Goal: Task Accomplishment & Management: Complete application form

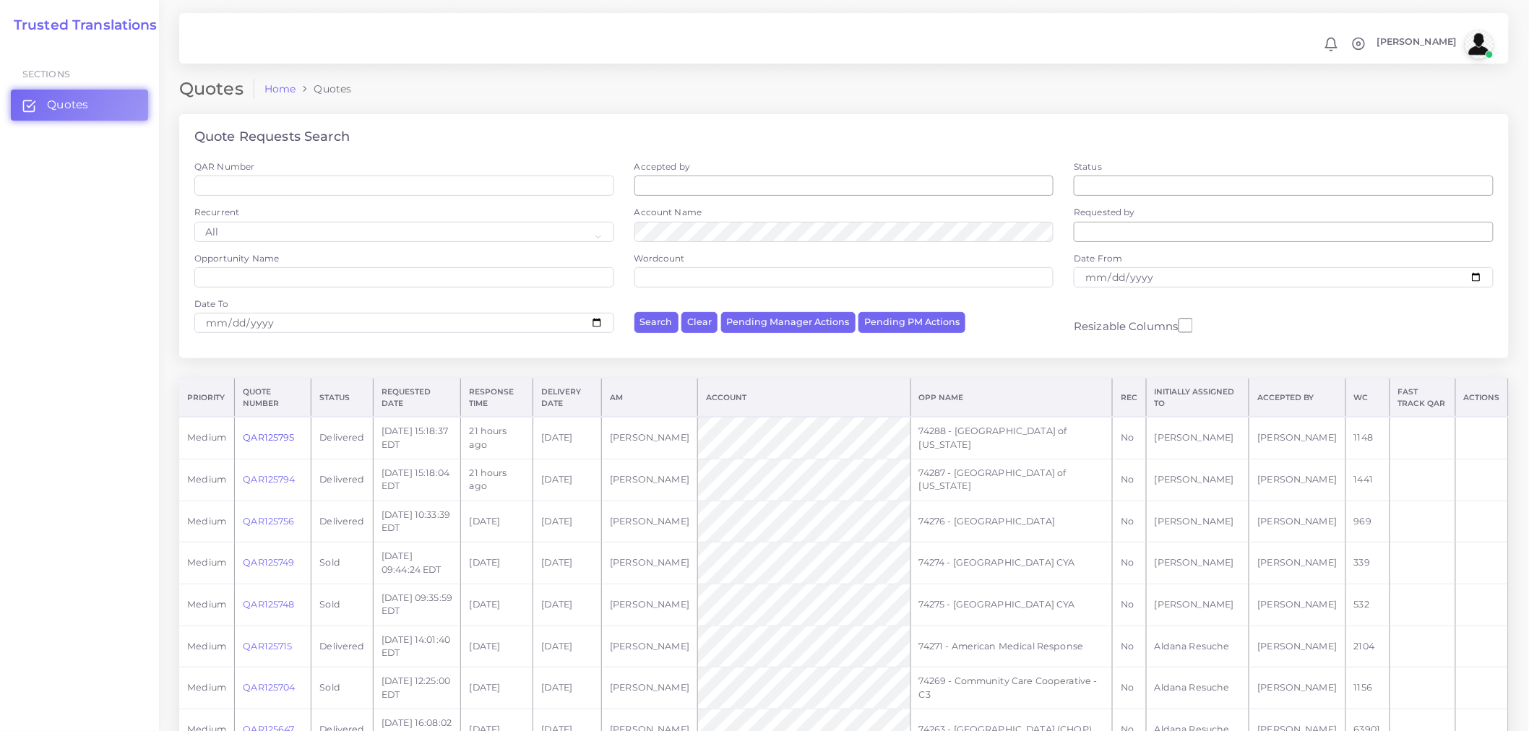
click at [267, 436] on link "QAR125795" at bounding box center [268, 437] width 51 height 11
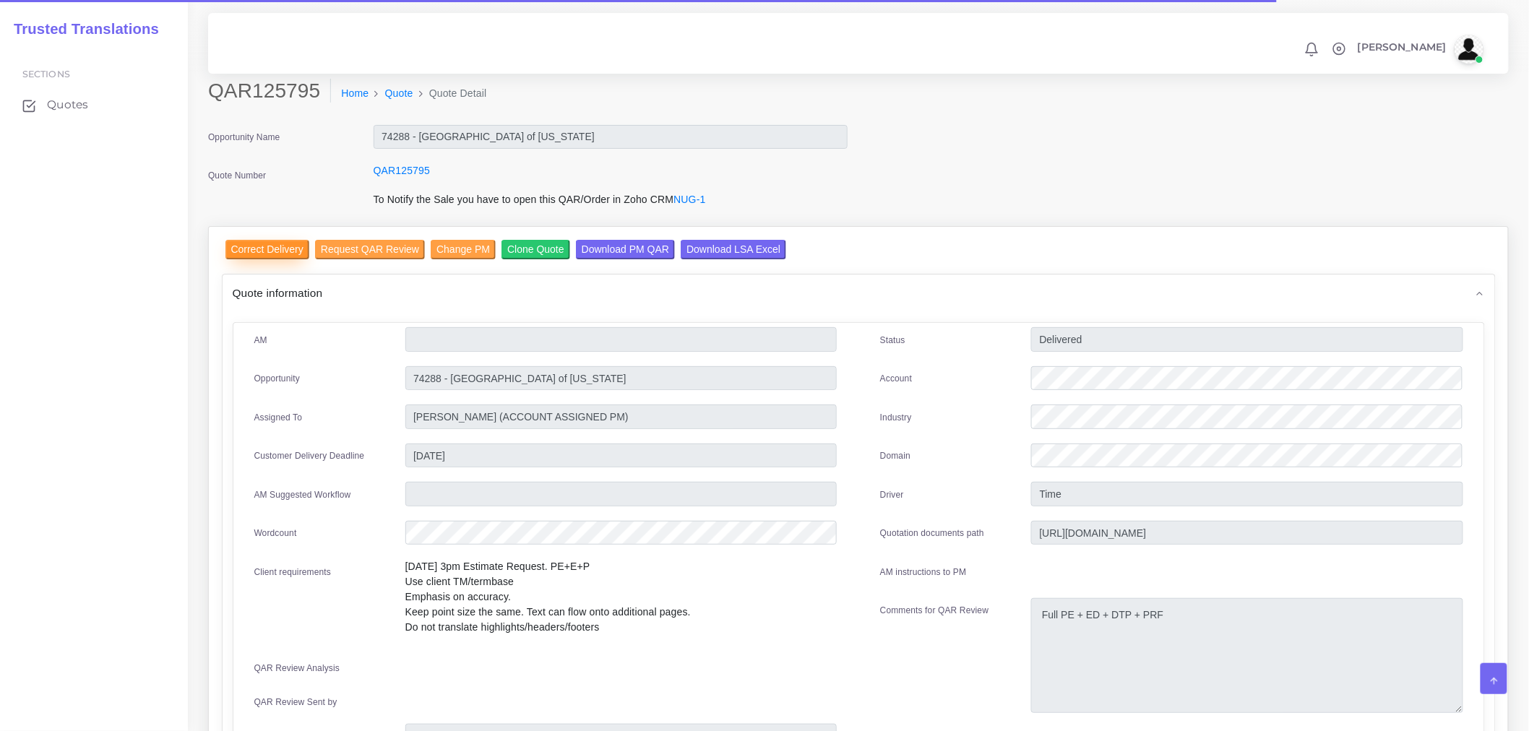
click at [272, 251] on input "Correct Delivery" at bounding box center [267, 250] width 84 height 20
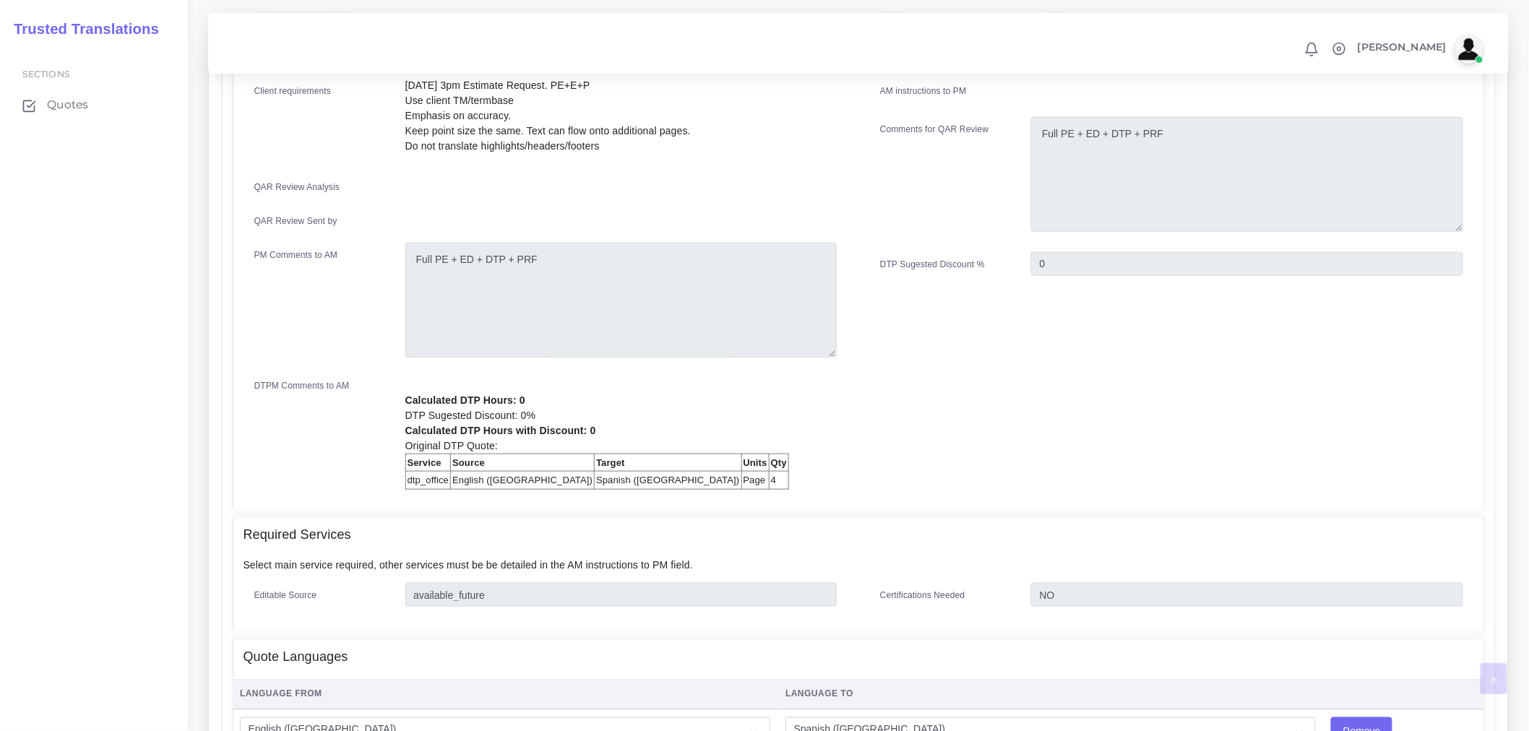
scroll to position [963, 0]
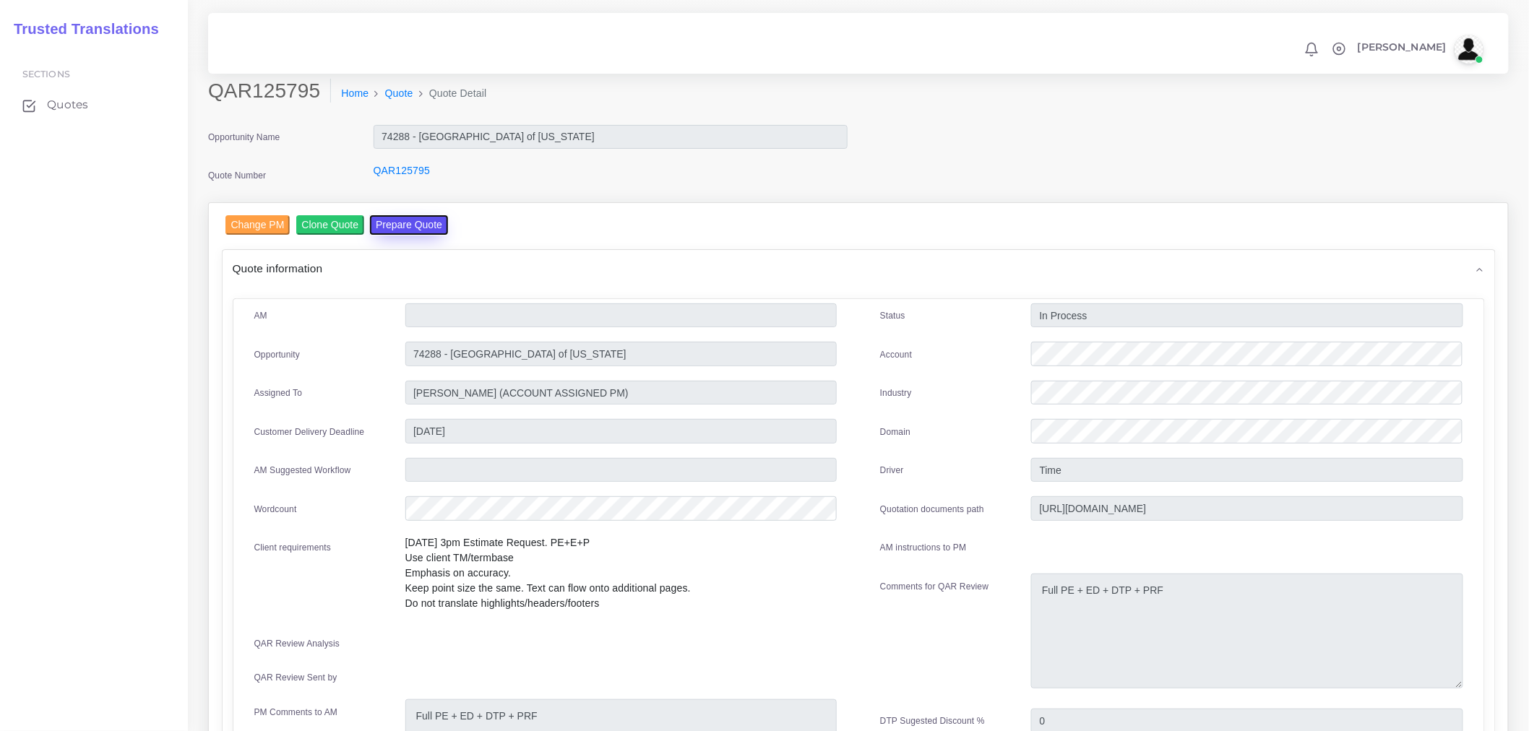
click at [422, 220] on button "Prepare Quote" at bounding box center [409, 225] width 78 height 20
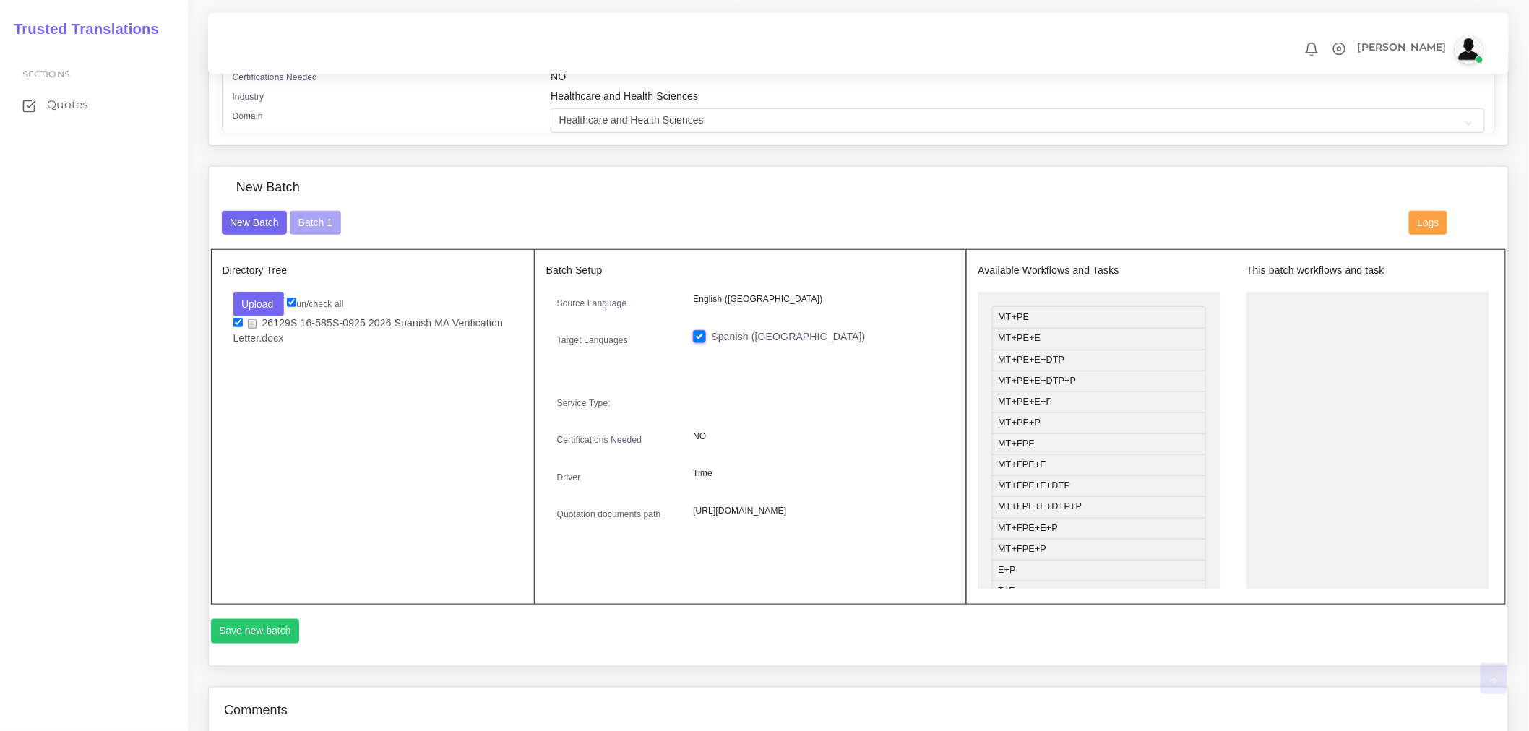
scroll to position [401, 0]
click at [269, 302] on button "Upload" at bounding box center [258, 303] width 51 height 25
click at [290, 367] on label "Files" at bounding box center [284, 358] width 100 height 18
click at [329, 231] on button "Batch 1" at bounding box center [315, 222] width 51 height 25
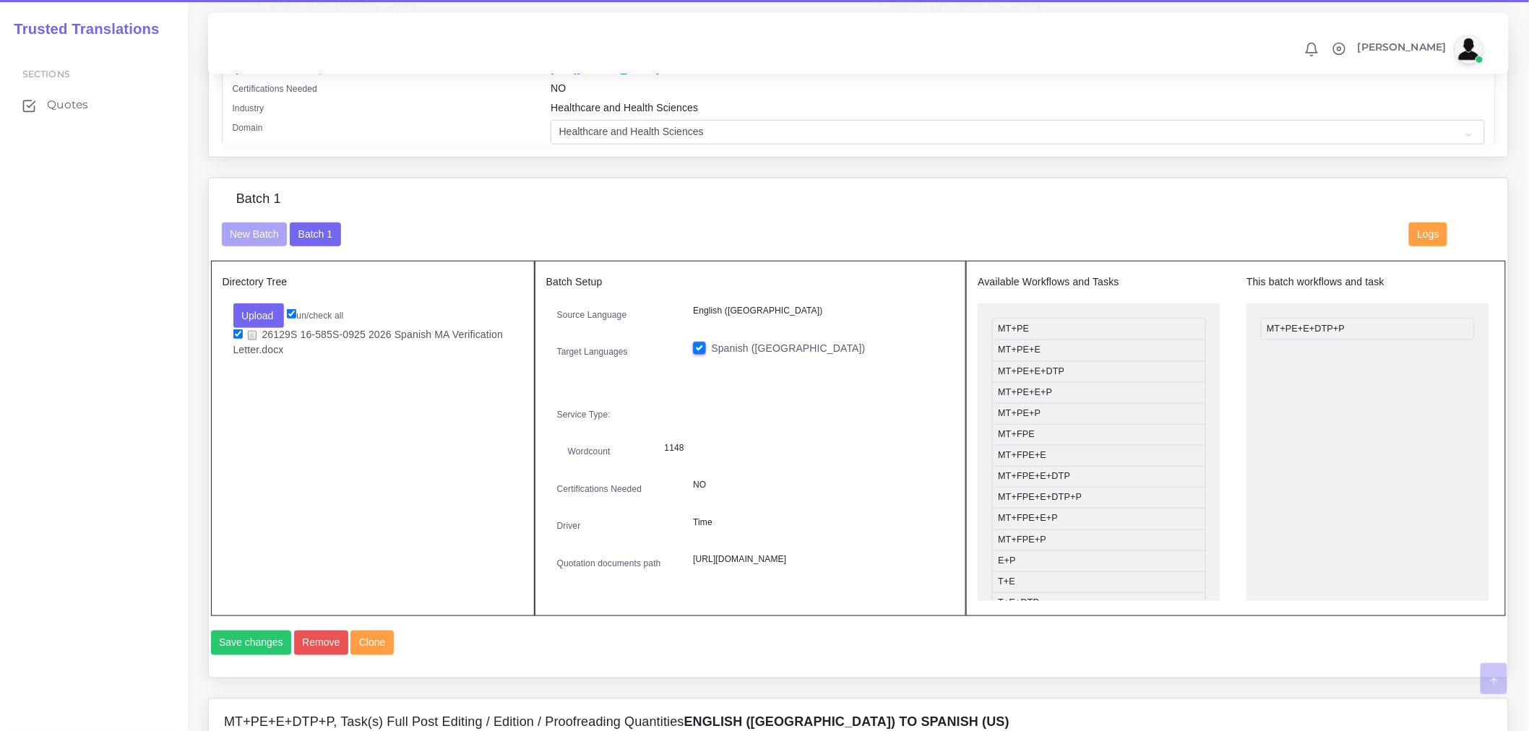
scroll to position [401, 0]
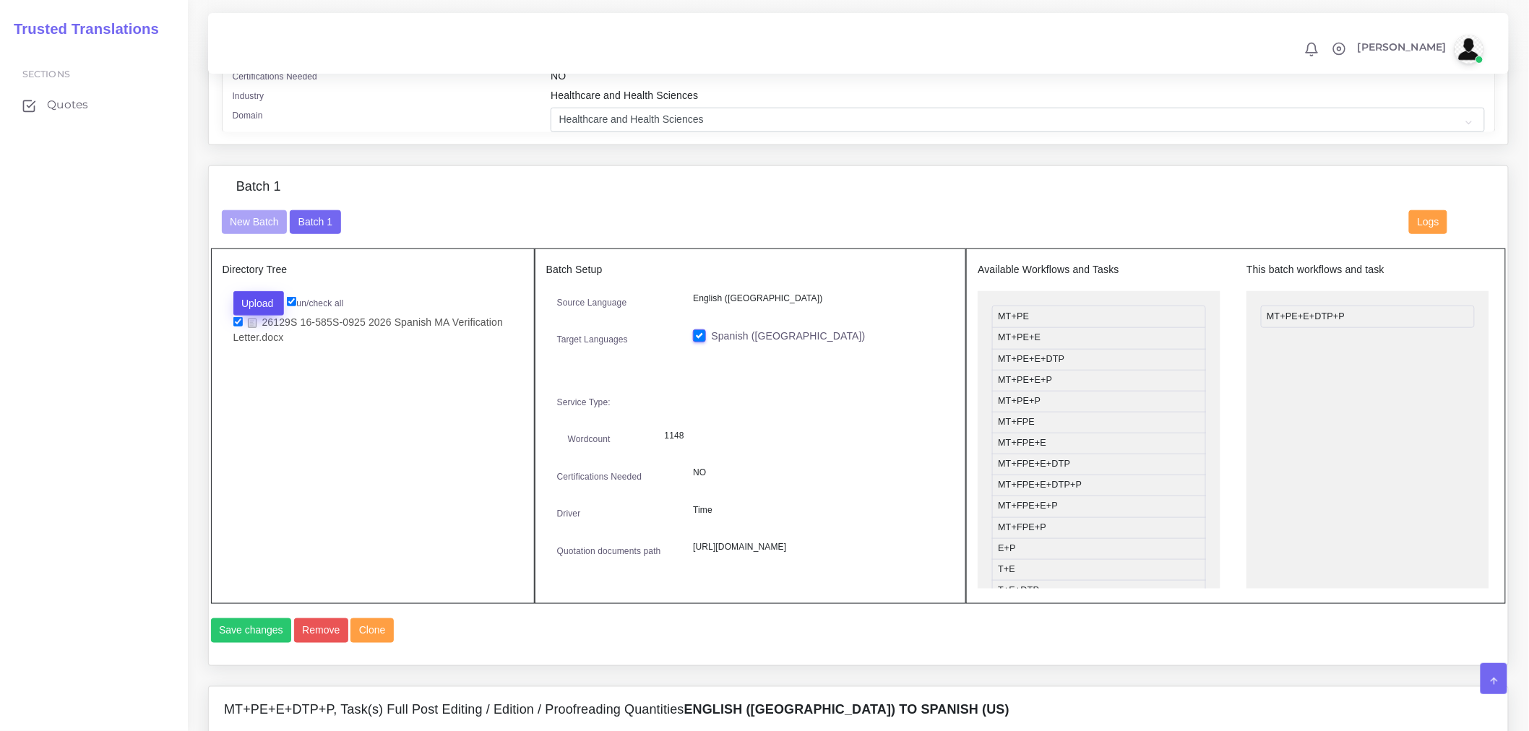
click at [247, 316] on button "Upload" at bounding box center [258, 303] width 51 height 25
click at [267, 367] on label "Files" at bounding box center [284, 358] width 100 height 18
click at [238, 357] on input "checkbox" at bounding box center [237, 352] width 9 height 9
checkbox input "true"
click at [268, 643] on button "Save changes" at bounding box center [251, 631] width 81 height 25
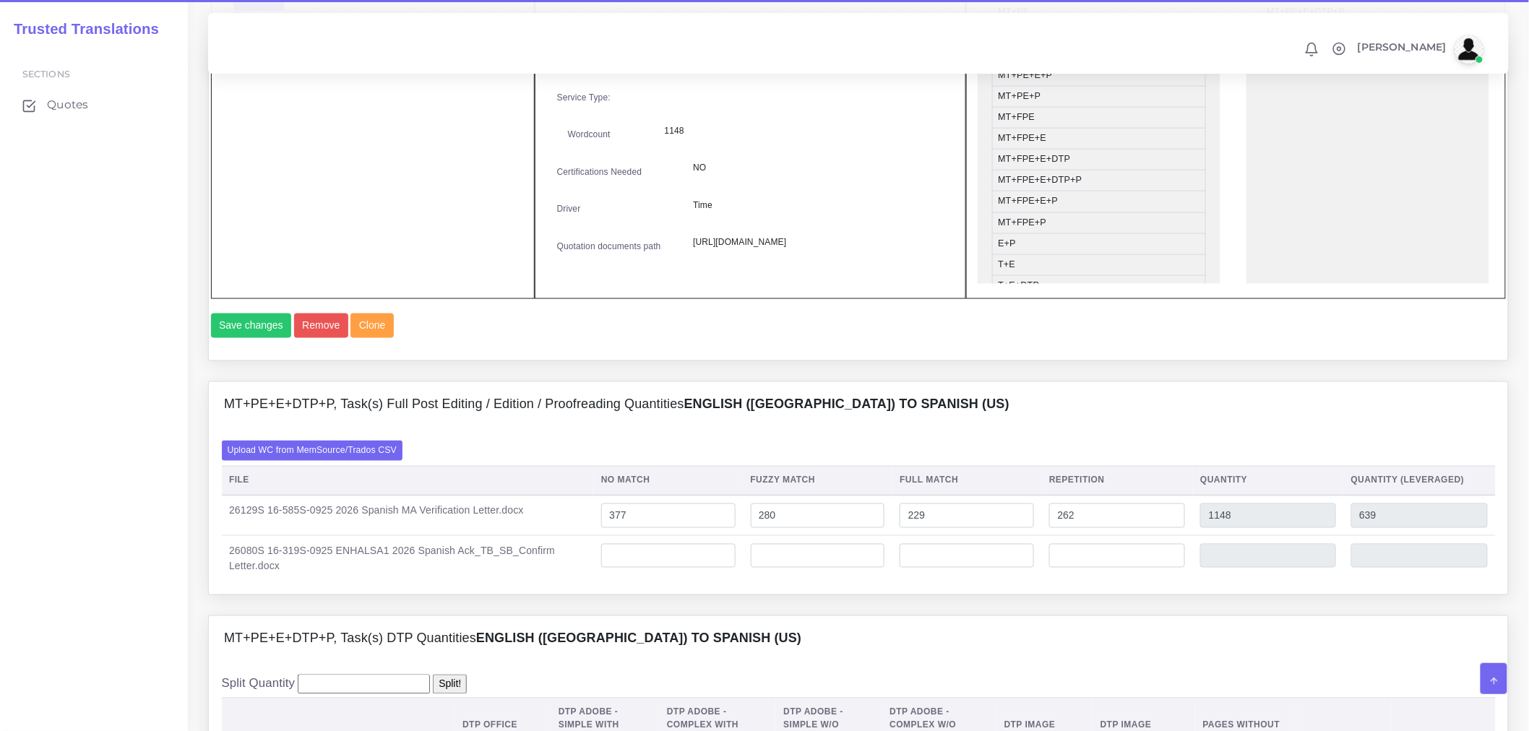
scroll to position [883, 0]
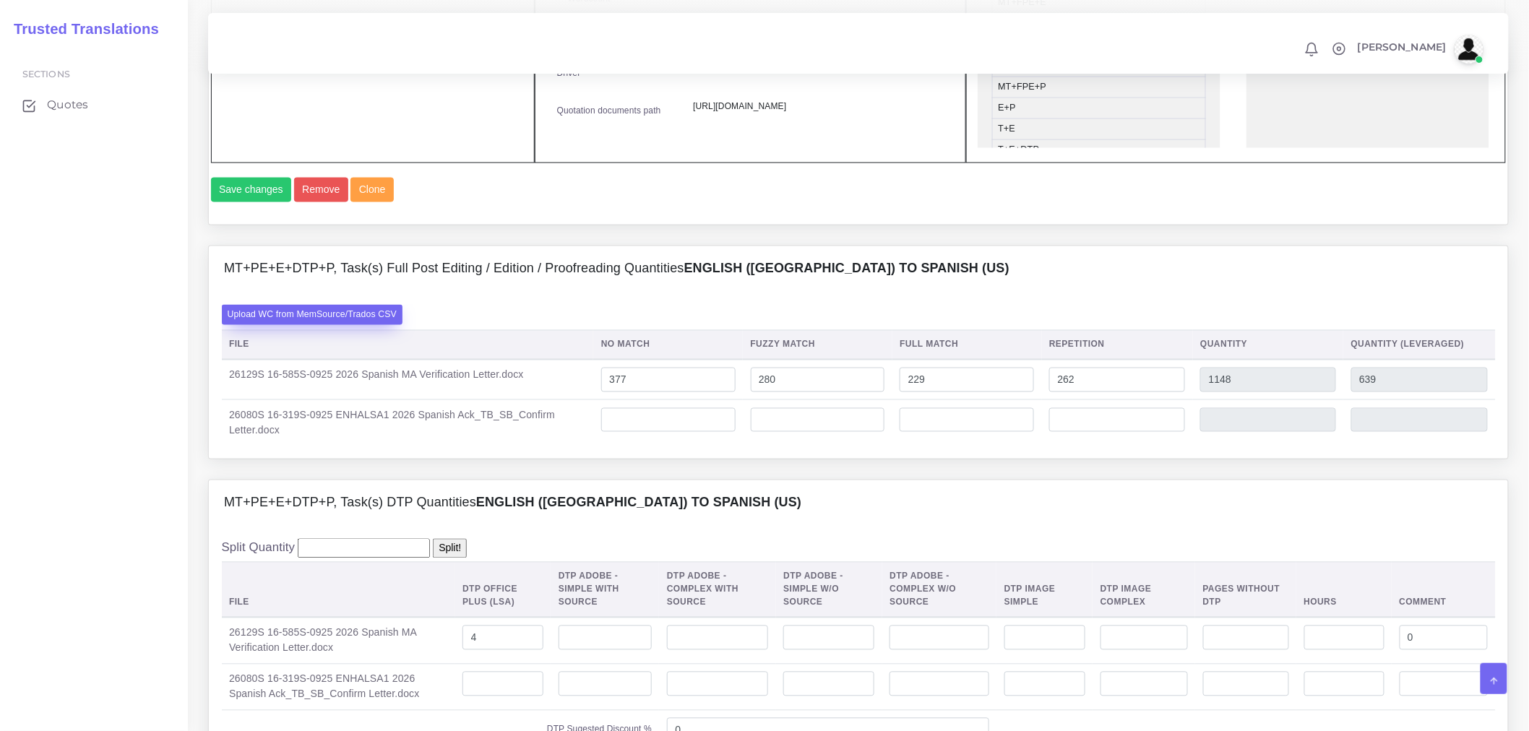
click at [379, 324] on label "Upload WC from MemSource/Trados CSV" at bounding box center [312, 315] width 181 height 20
click at [0, 0] on input "Upload WC from MemSource/Trados CSV" at bounding box center [0, 0] width 0 height 0
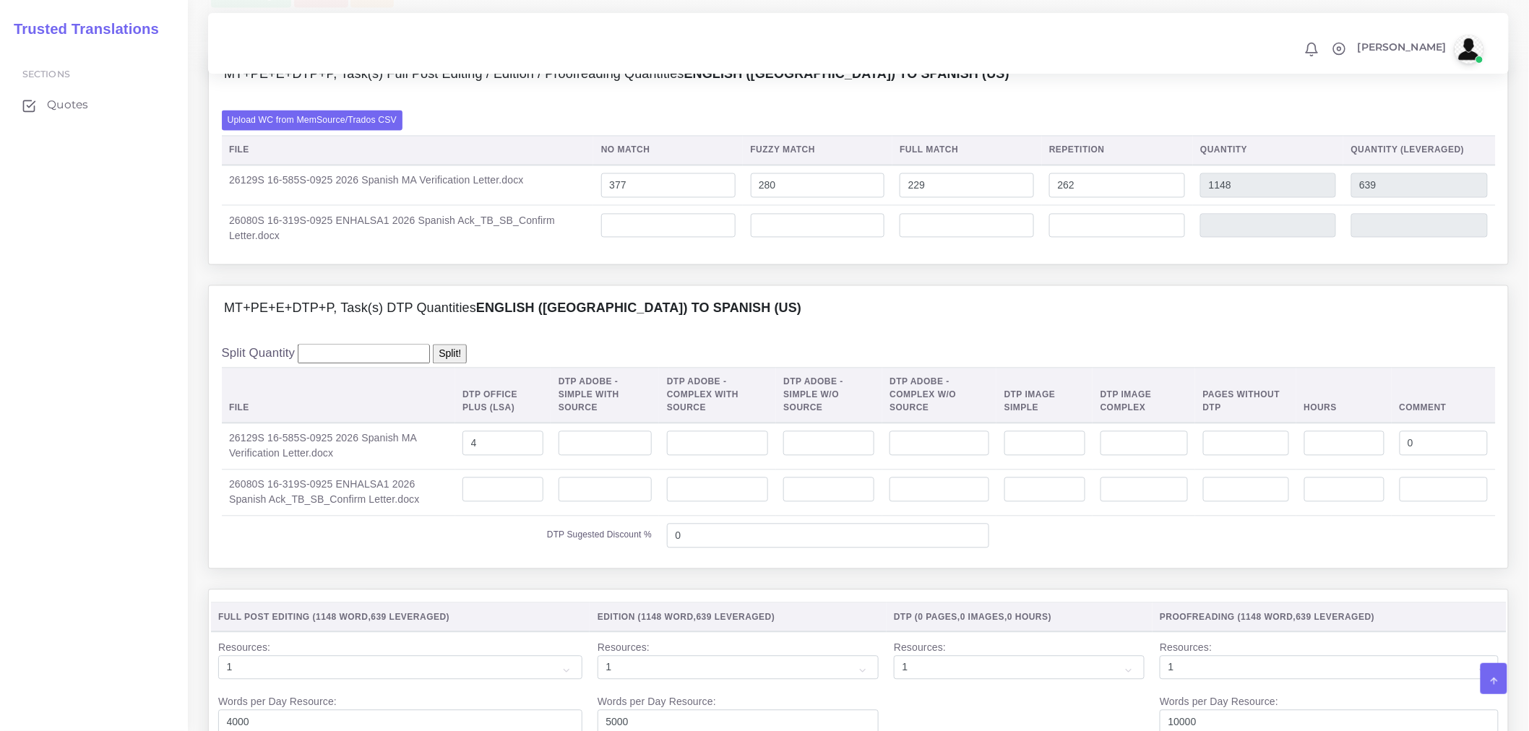
scroll to position [1124, 0]
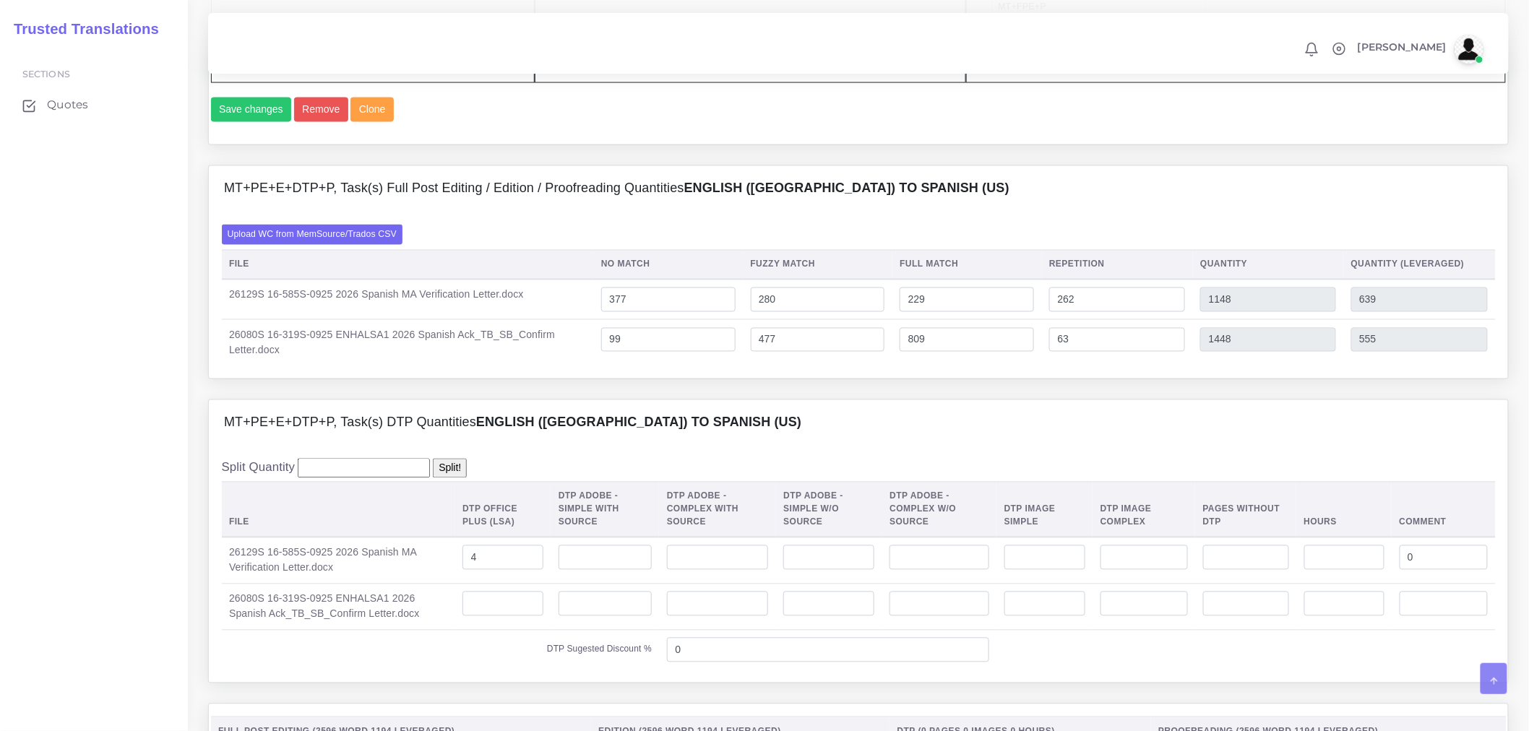
scroll to position [1044, 0]
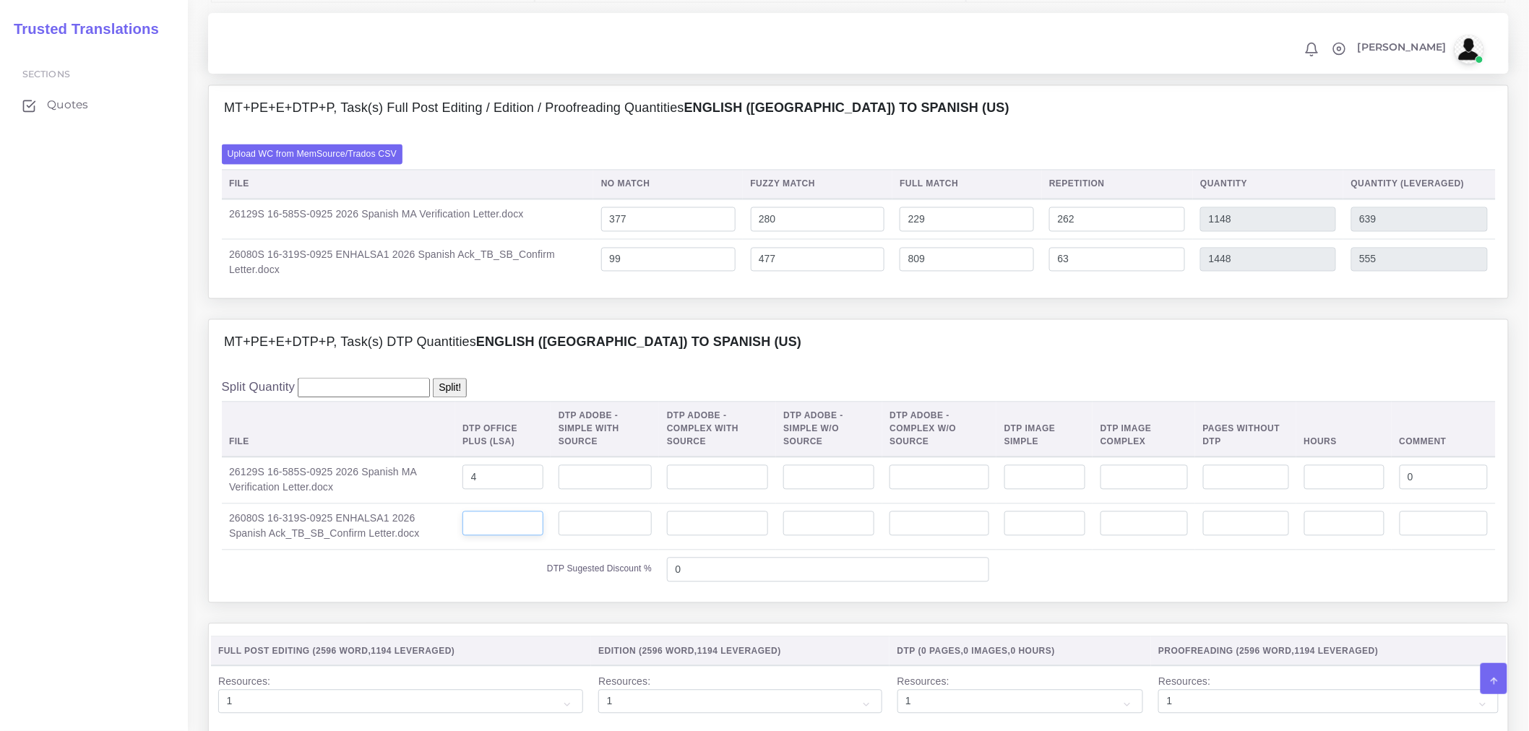
click at [515, 536] on input "number" at bounding box center [503, 524] width 81 height 25
type input "4"
click at [713, 406] on div "Split Quantity Split! File DTP Office Plus (LSA) DTP Adobe - Simple With Source…" at bounding box center [858, 484] width 1299 height 237
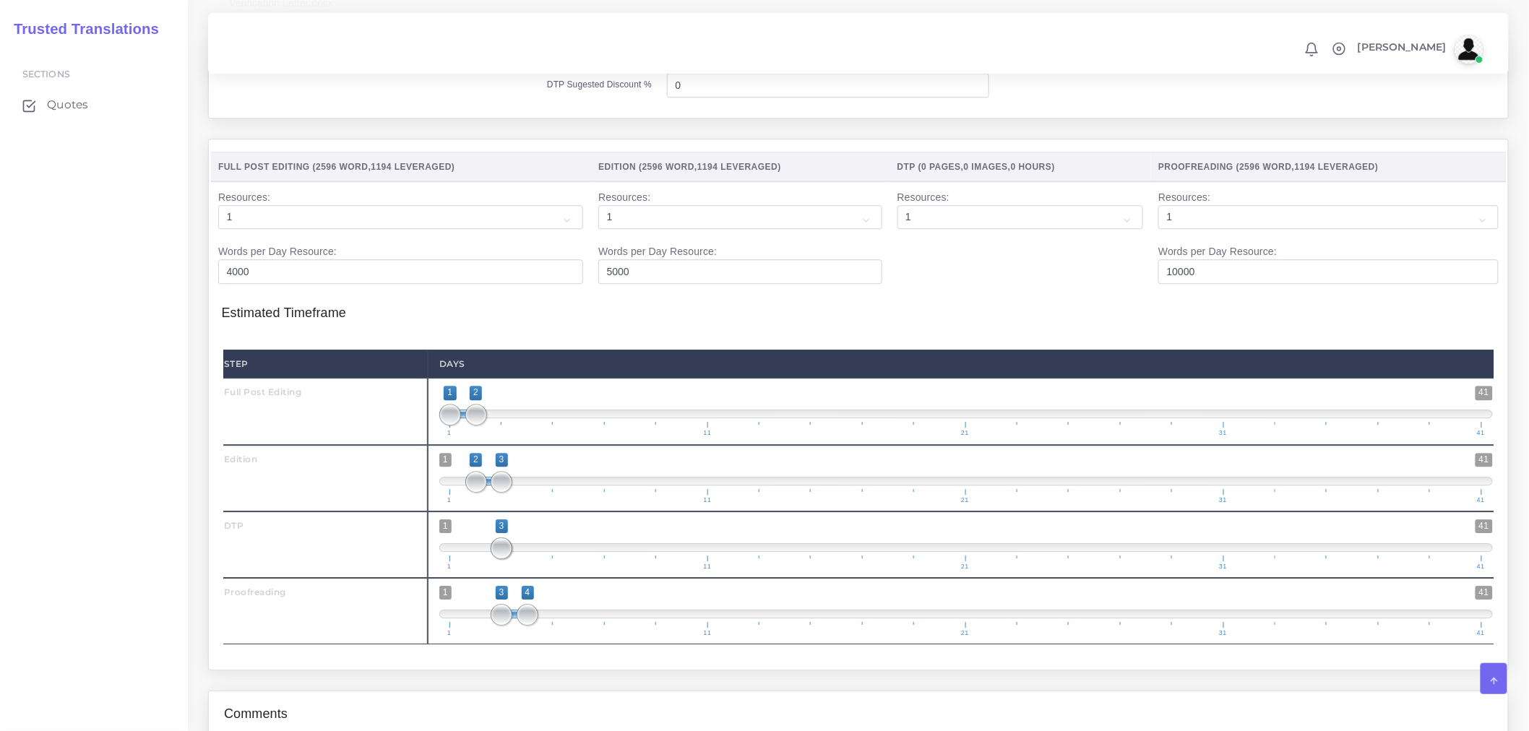
scroll to position [1606, 0]
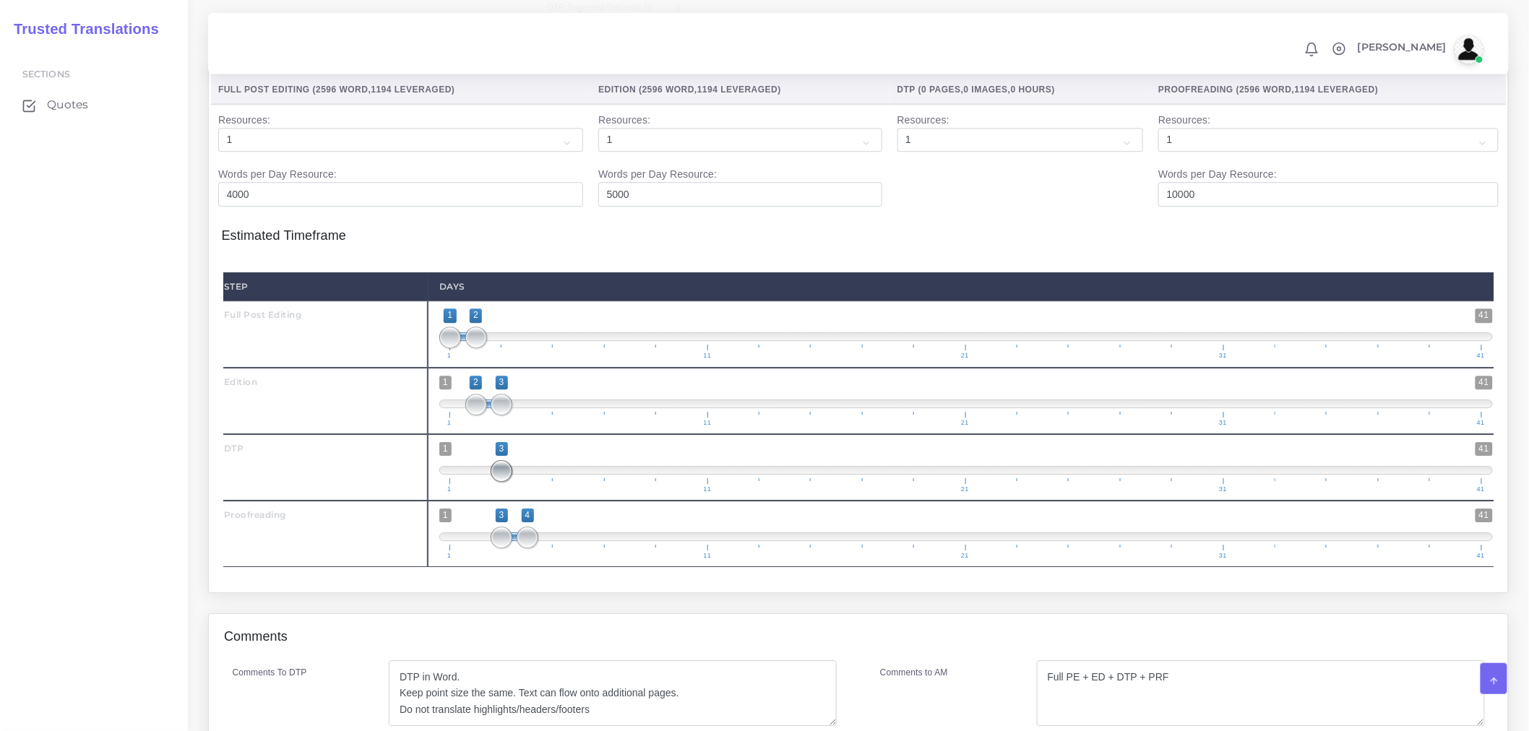
click at [499, 482] on span at bounding box center [502, 471] width 22 height 22
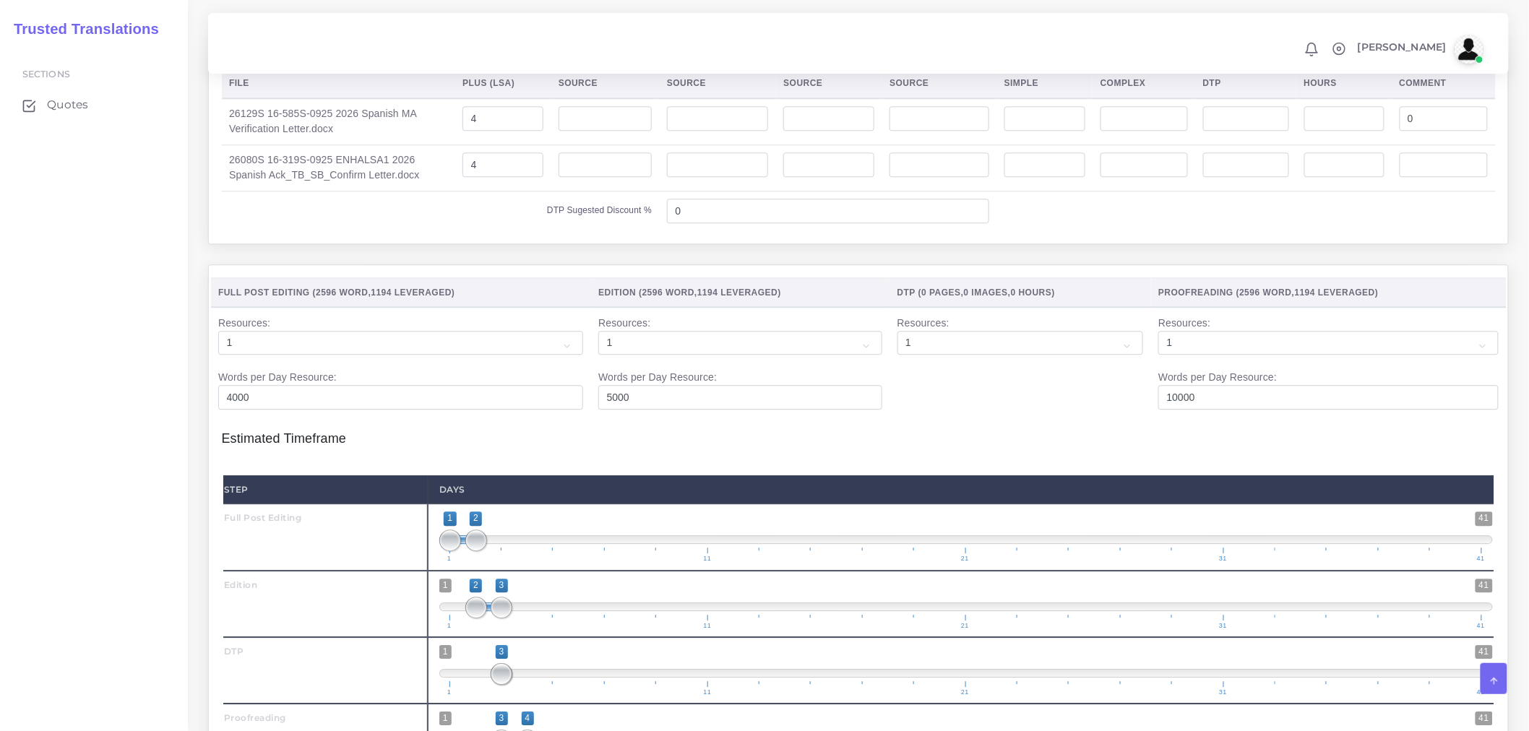
scroll to position [1845, 0]
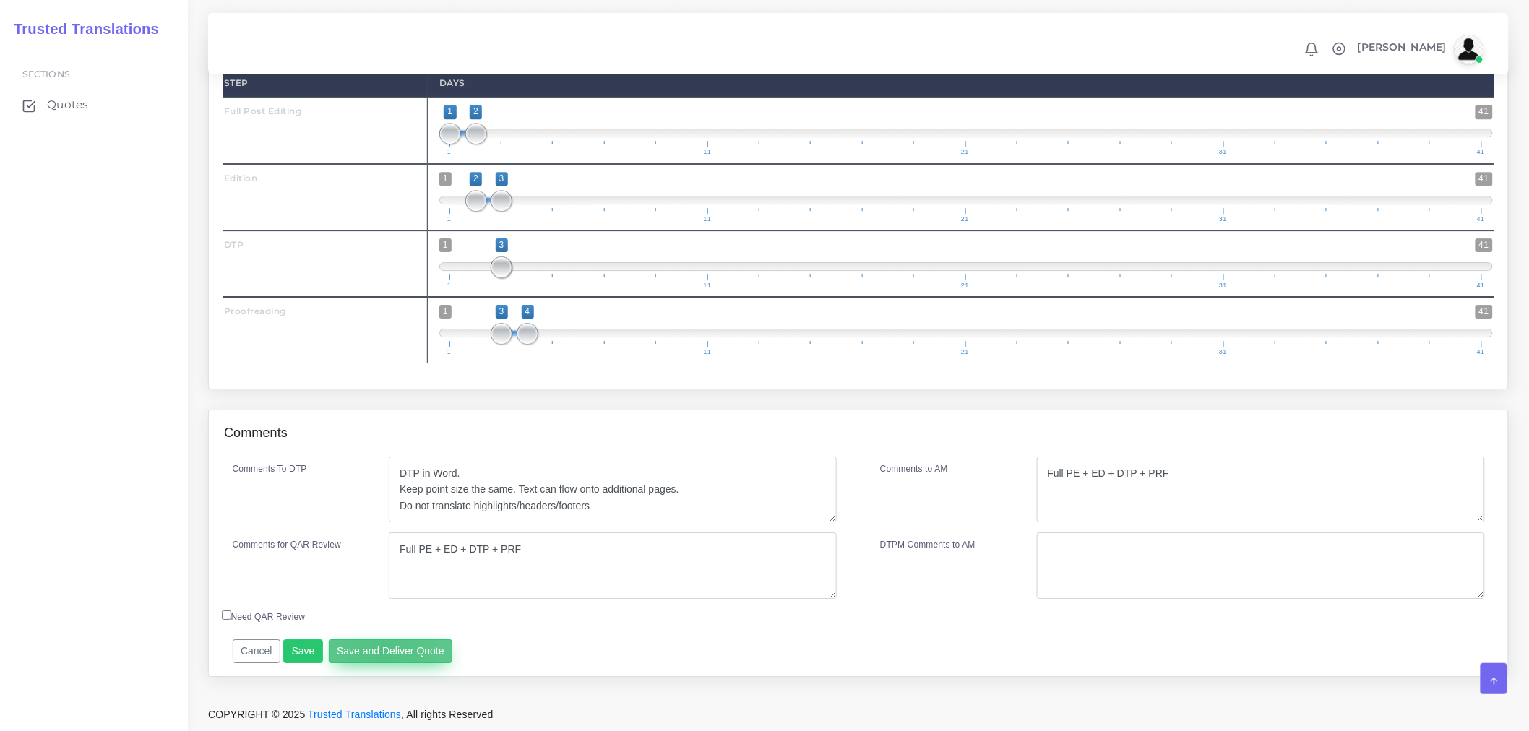
click at [379, 653] on button "Save and Deliver Quote" at bounding box center [391, 652] width 124 height 25
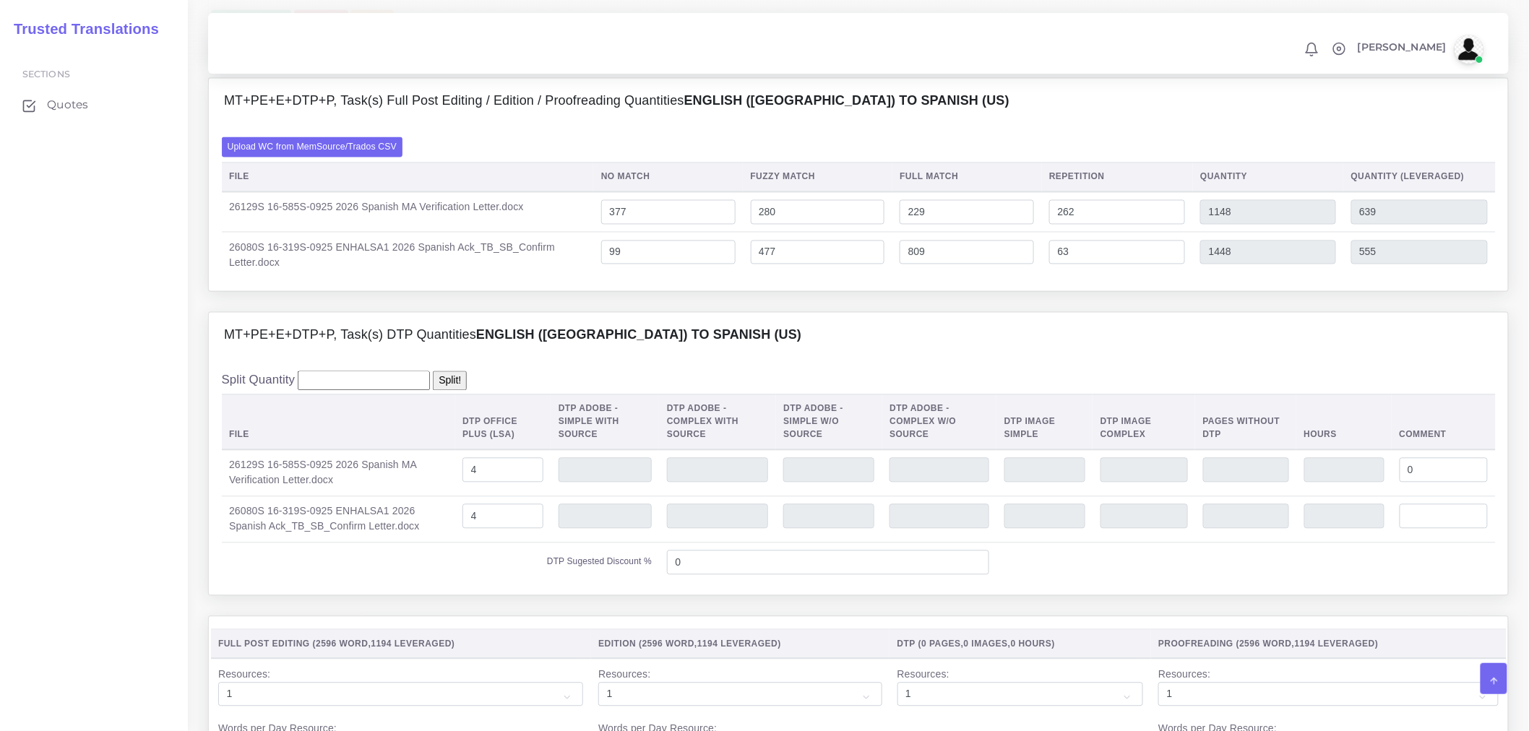
scroll to position [1042, 0]
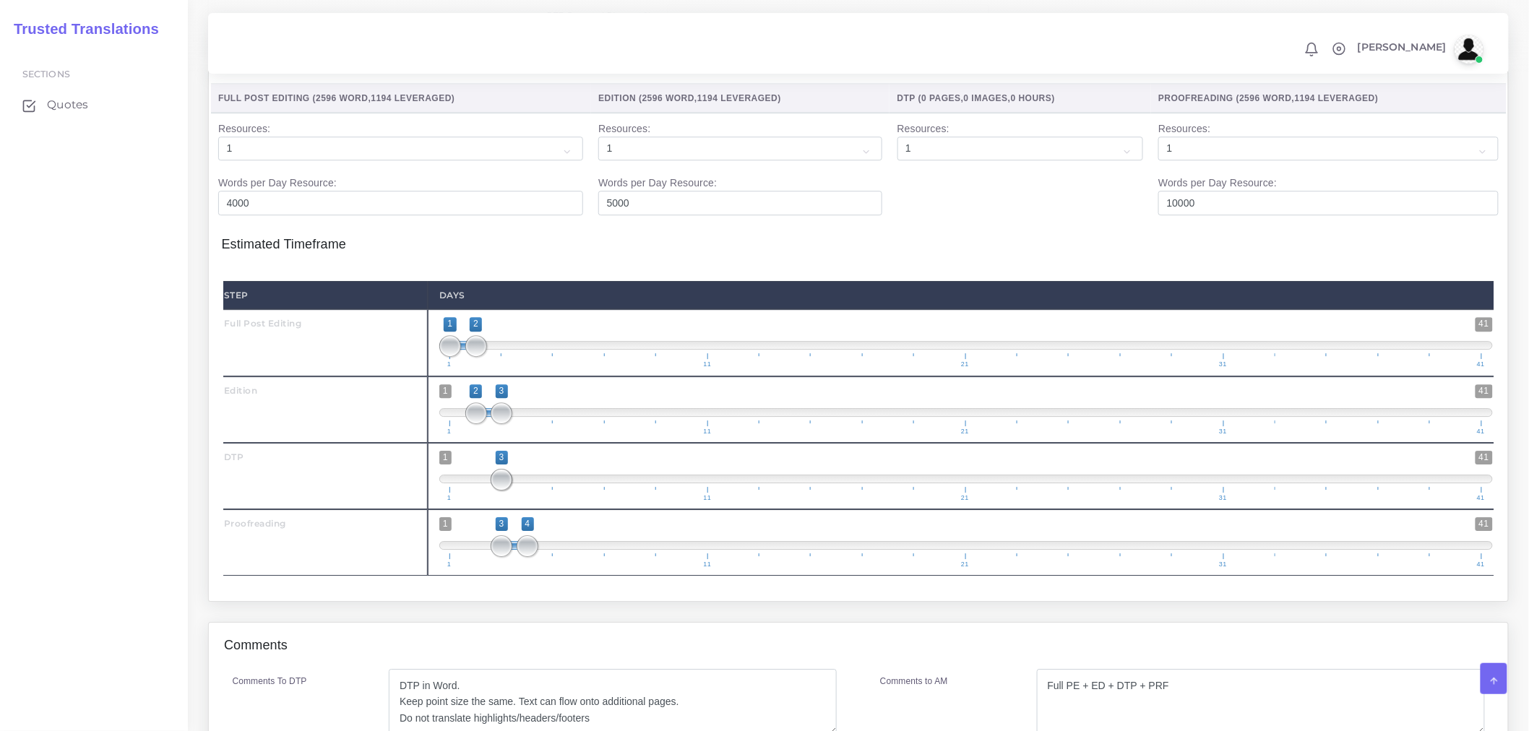
scroll to position [1845, 0]
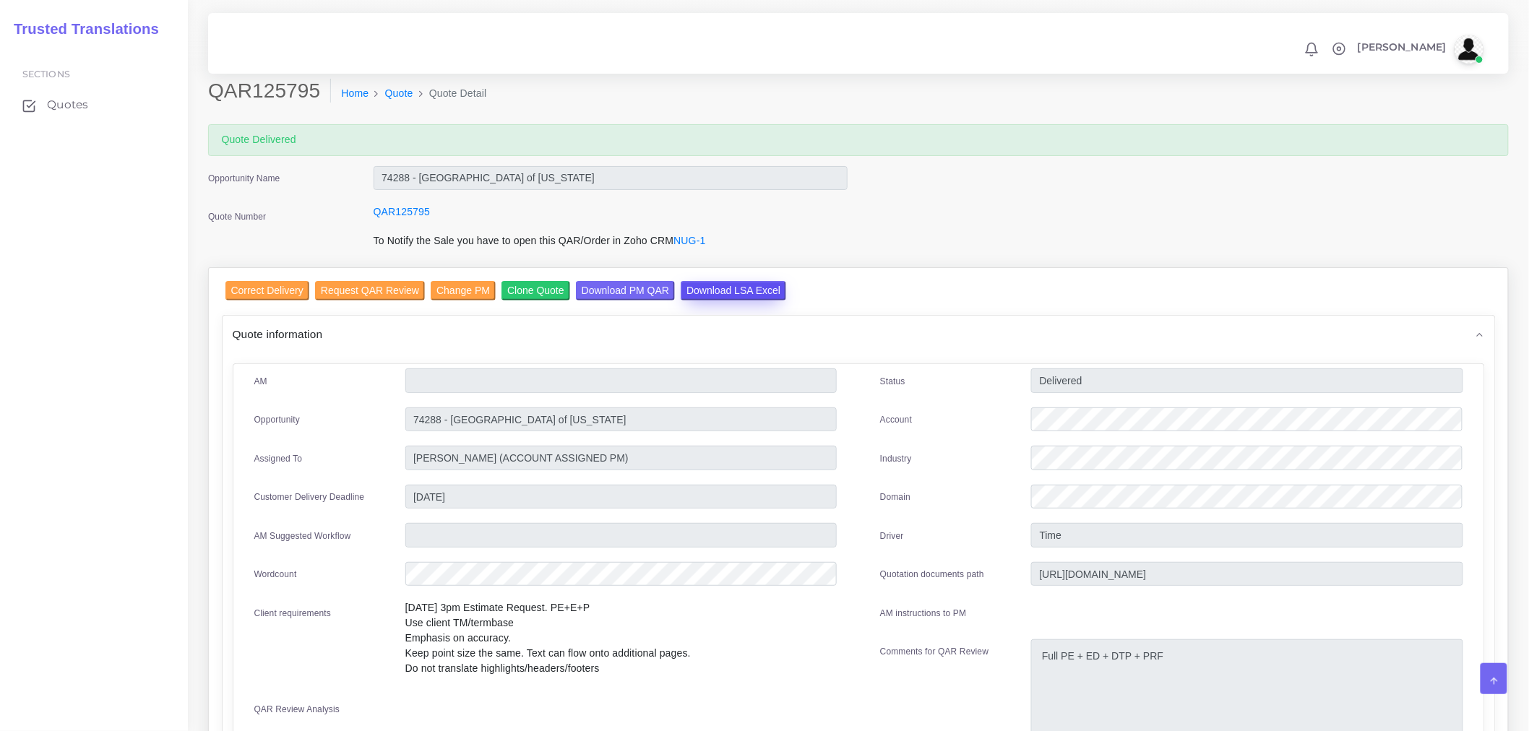
click at [692, 282] on input "Download LSA Excel" at bounding box center [734, 291] width 106 height 20
click at [270, 291] on input "Correct Delivery" at bounding box center [267, 291] width 84 height 20
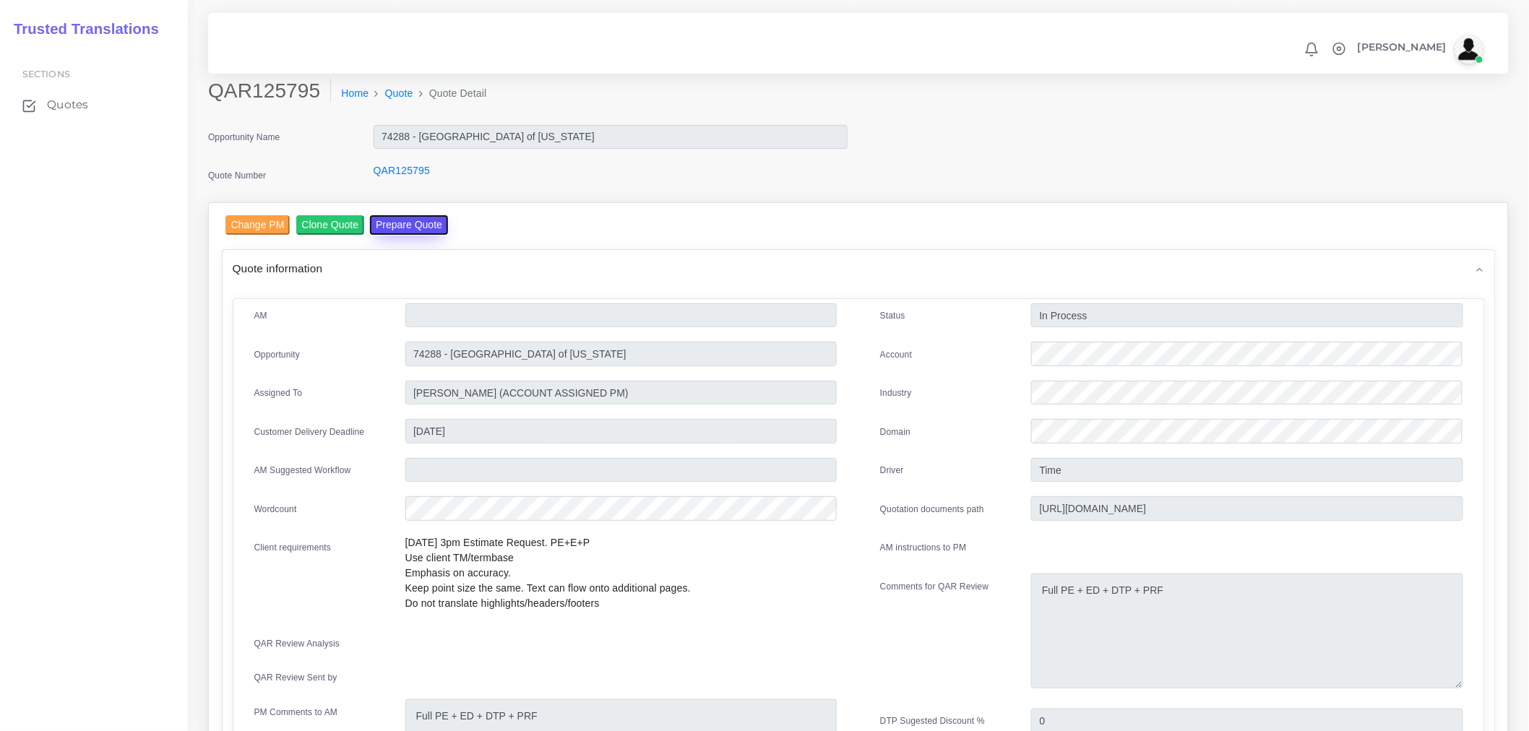
click at [403, 226] on button "Prepare Quote" at bounding box center [409, 225] width 78 height 20
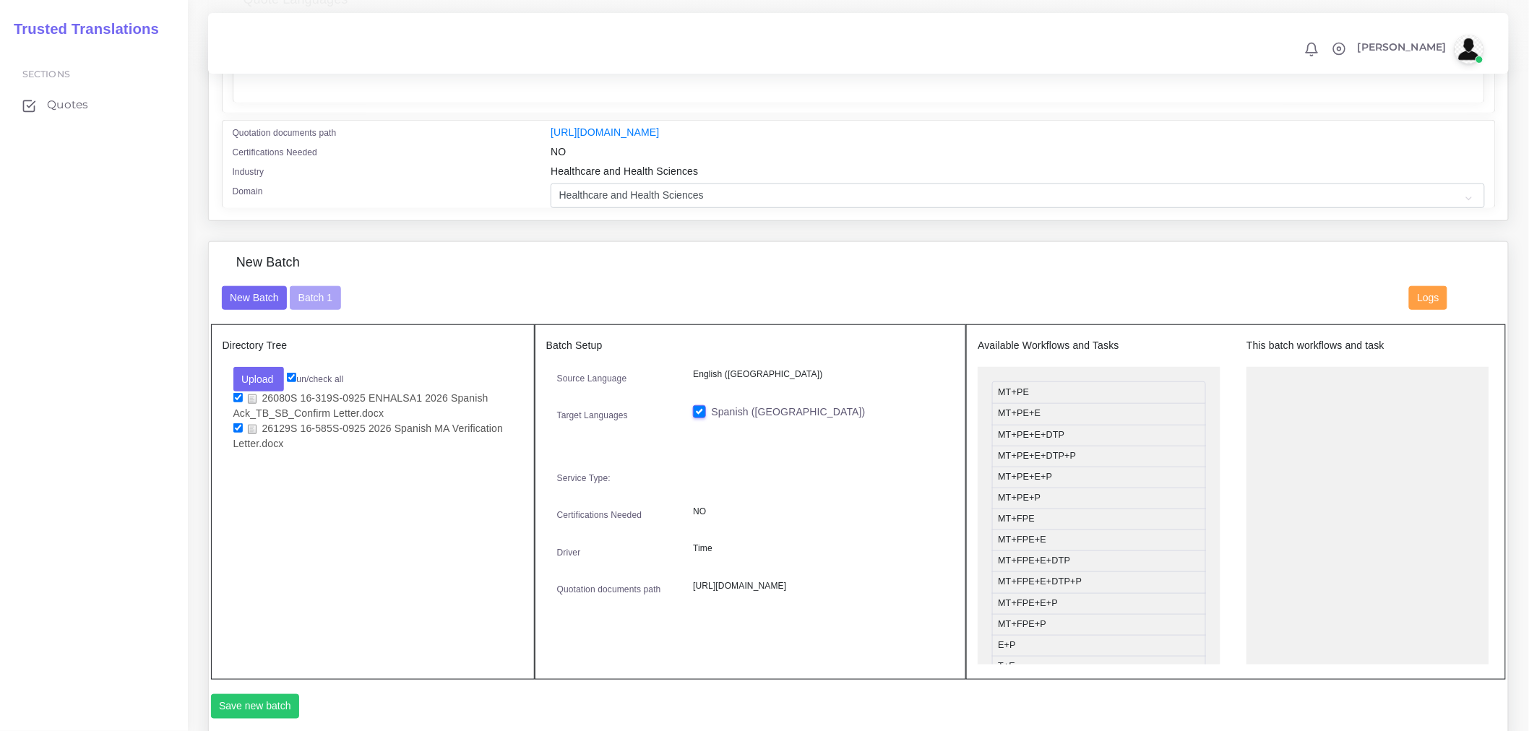
scroll to position [481, 0]
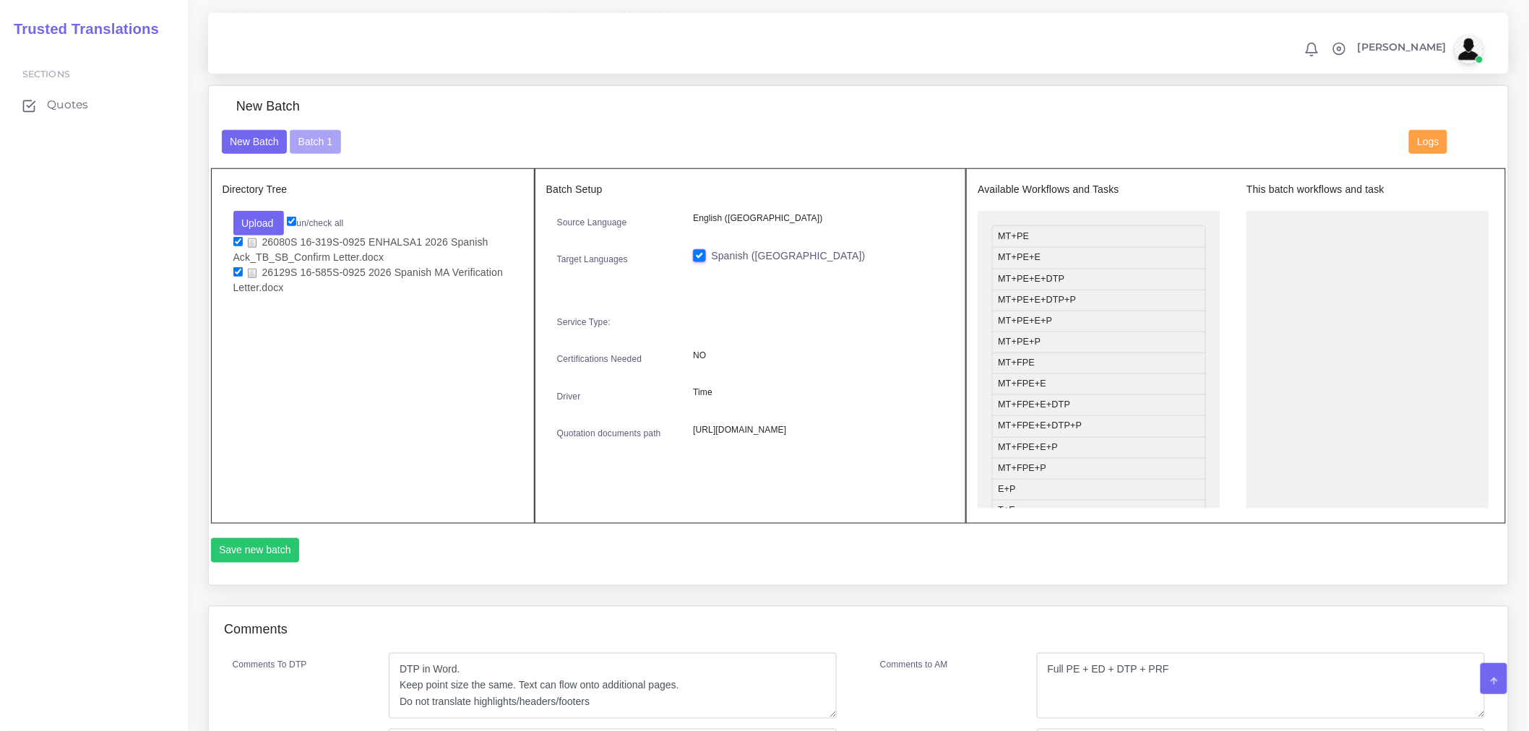
click at [332, 163] on div "New Batch Batch 1 Logs" at bounding box center [859, 149] width 1296 height 39
click at [326, 149] on button "Batch 1" at bounding box center [315, 142] width 51 height 25
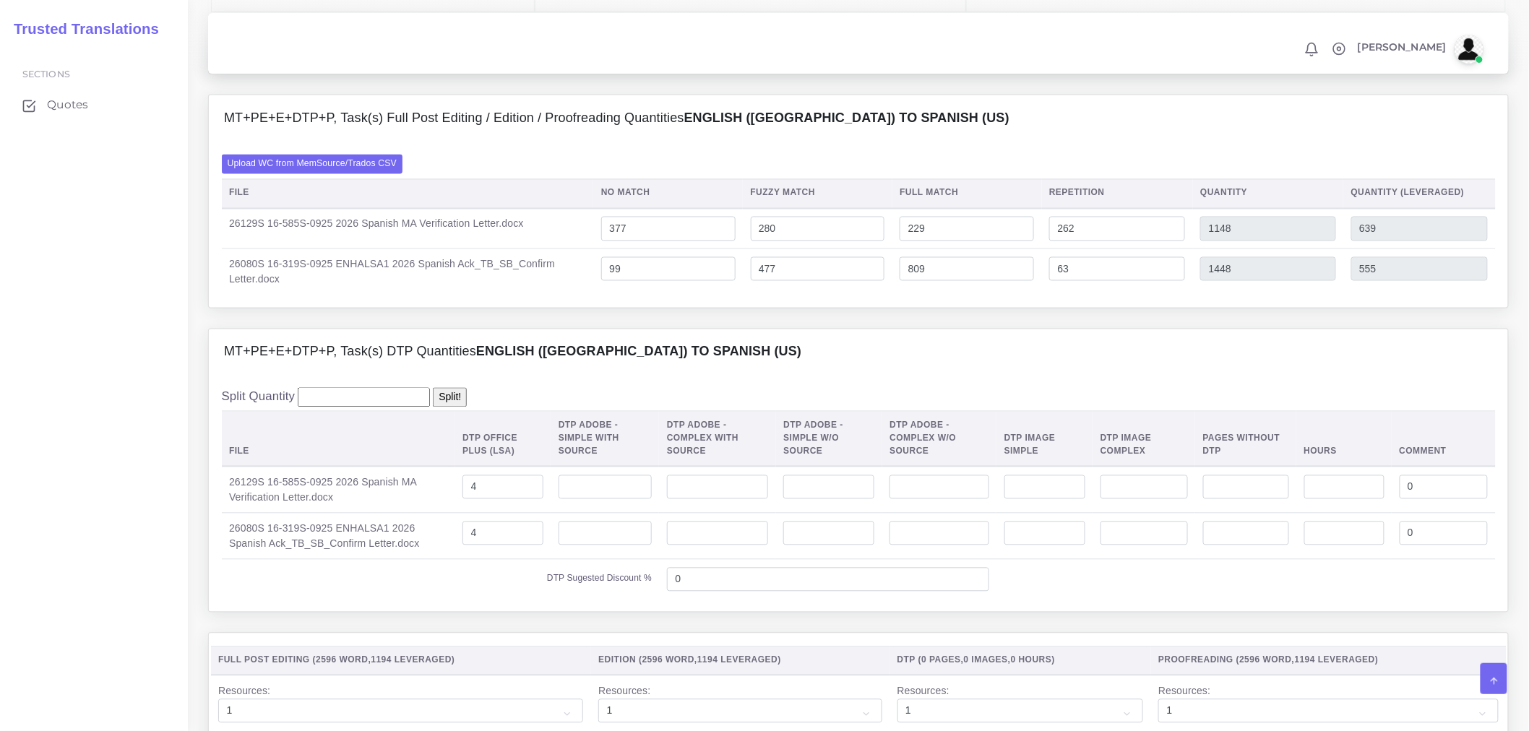
scroll to position [883, 0]
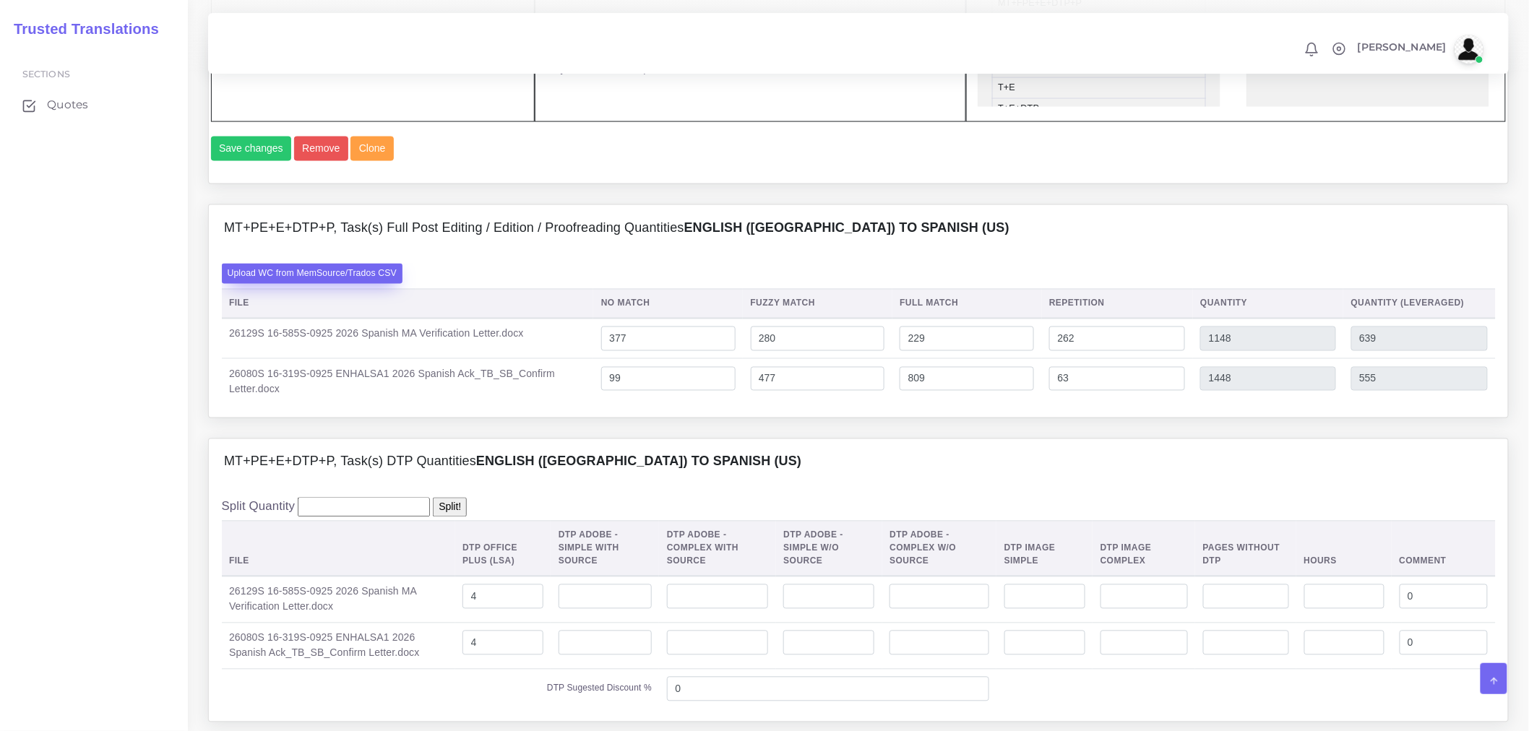
click at [353, 283] on label "Upload WC from MemSource/Trados CSV" at bounding box center [312, 274] width 181 height 20
click at [0, 0] on input "Upload WC from MemSource/Trados CSV" at bounding box center [0, 0] width 0 height 0
click at [362, 283] on label "Upload WC from MemSource/Trados CSV" at bounding box center [312, 274] width 181 height 20
click at [0, 0] on input "Upload WC from MemSource/Trados CSV" at bounding box center [0, 0] width 0 height 0
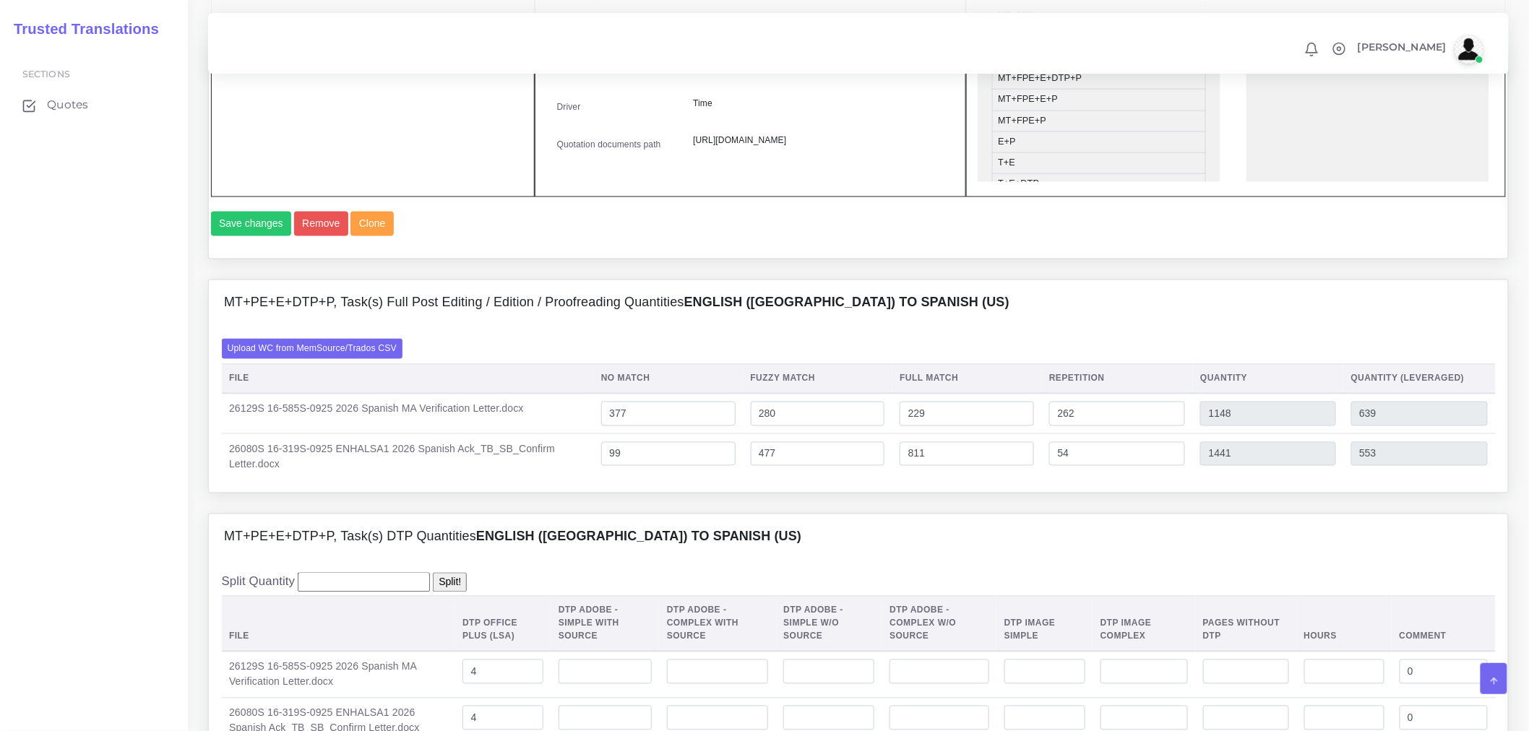
scroll to position [1044, 0]
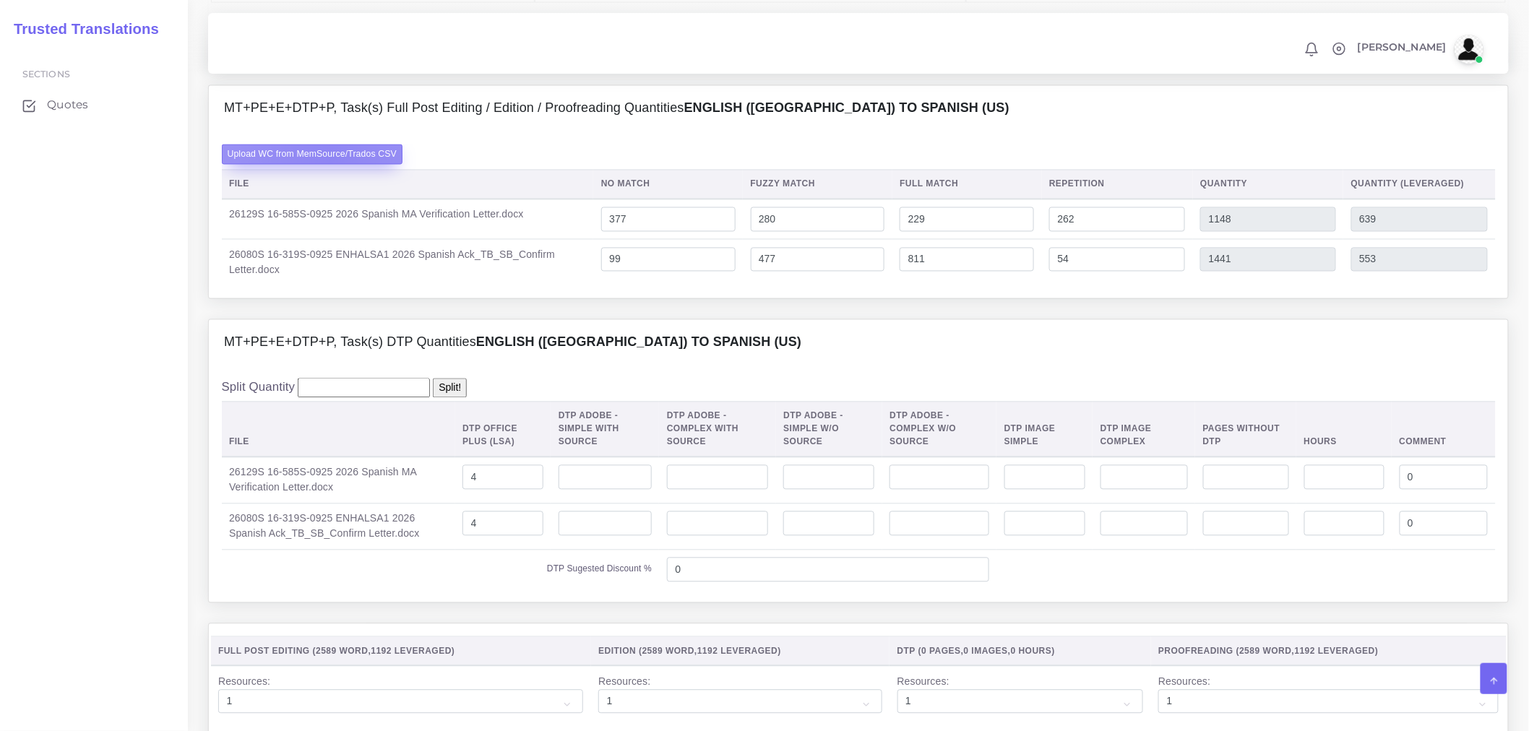
click at [329, 164] on label "Upload WC from MemSource/Trados CSV" at bounding box center [312, 155] width 181 height 20
click at [0, 0] on input "Upload WC from MemSource/Trados CSV" at bounding box center [0, 0] width 0 height 0
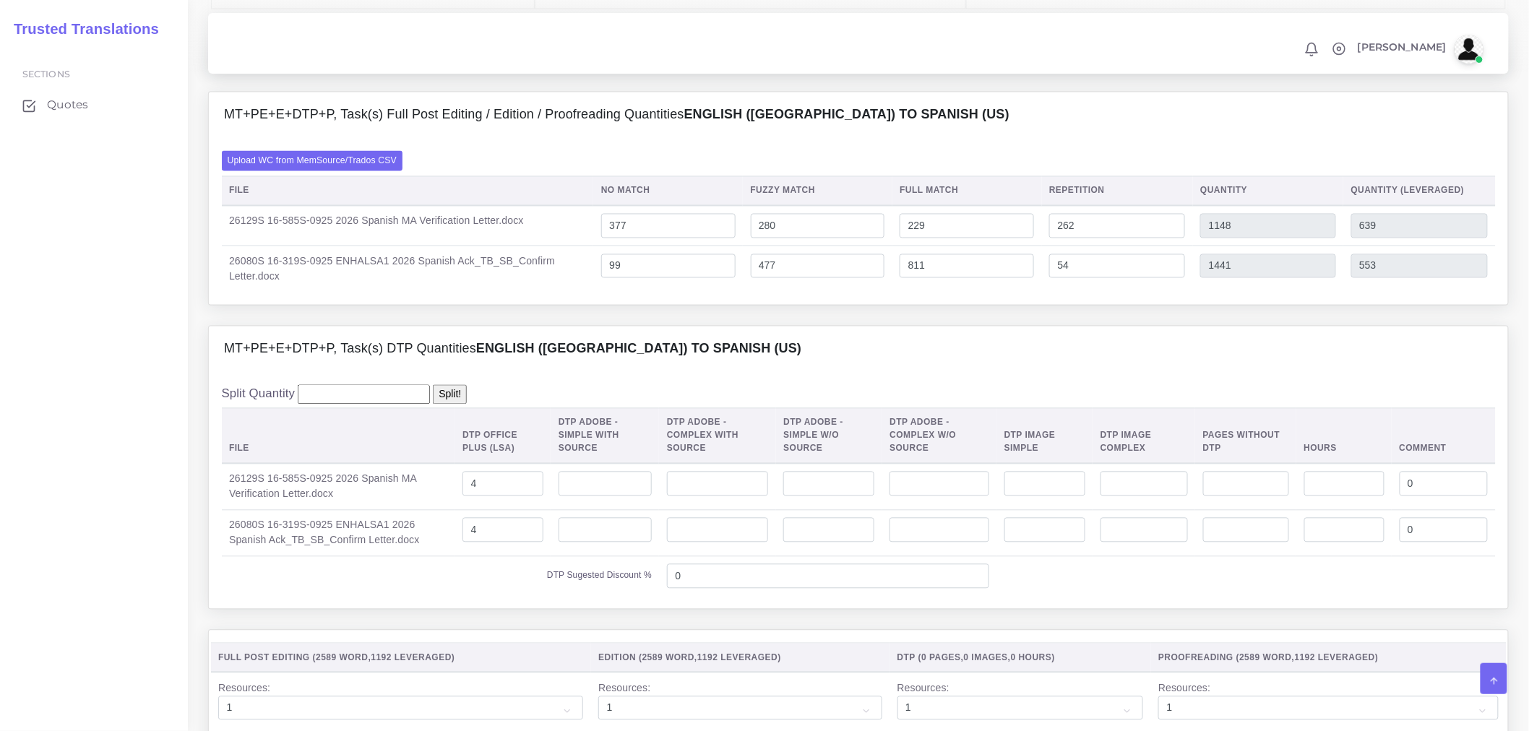
scroll to position [1044, 0]
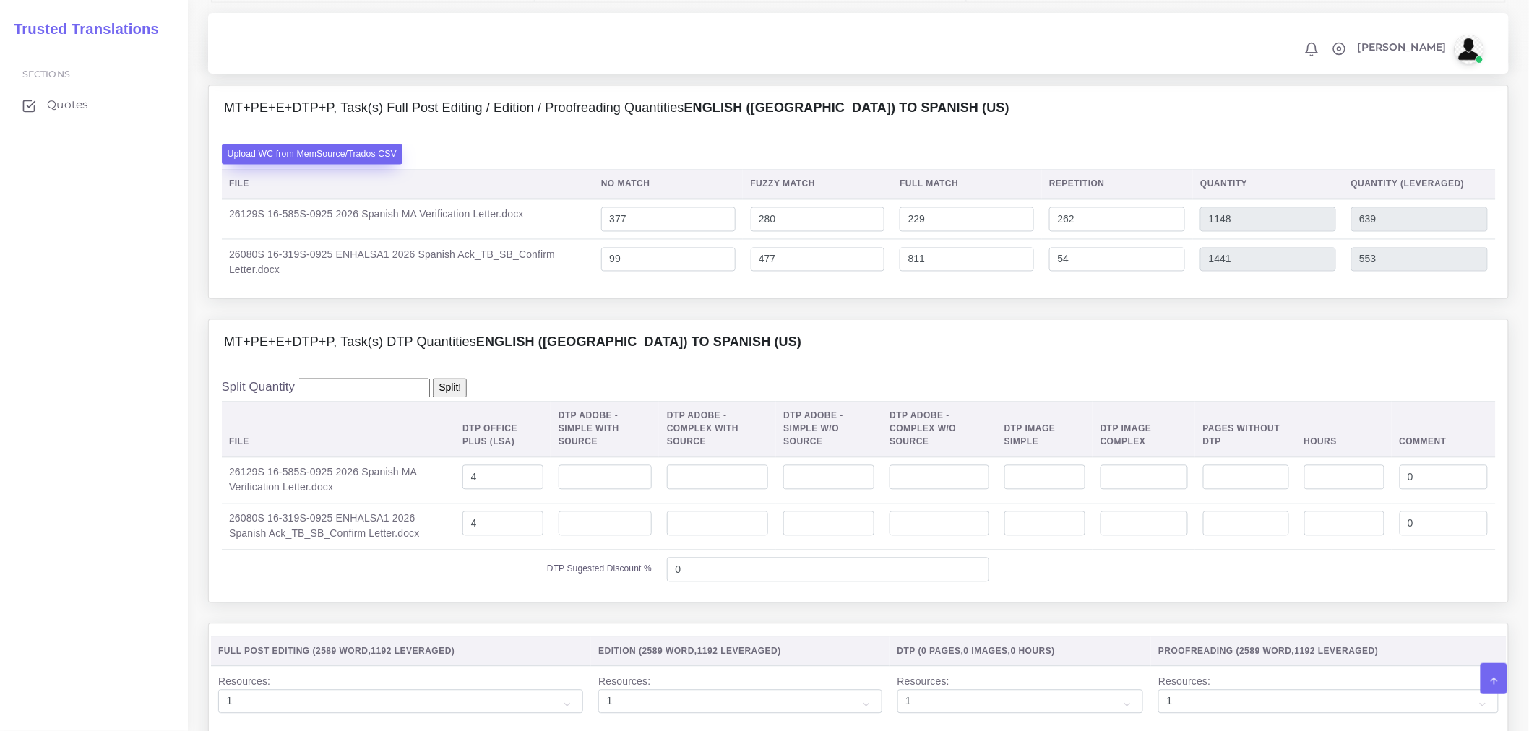
click at [345, 164] on label "Upload WC from MemSource/Trados CSV" at bounding box center [312, 155] width 181 height 20
click at [0, 0] on input "Upload WC from MemSource/Trados CSV" at bounding box center [0, 0] width 0 height 0
drag, startPoint x: 680, startPoint y: 254, endPoint x: 536, endPoint y: 257, distance: 143.8
click at [536, 240] on tr "26129S 16-585S-0925 2026 Spanish MA Verification Letter.docx 377 280 229 262 11…" at bounding box center [859, 219] width 1274 height 40
type input "0"
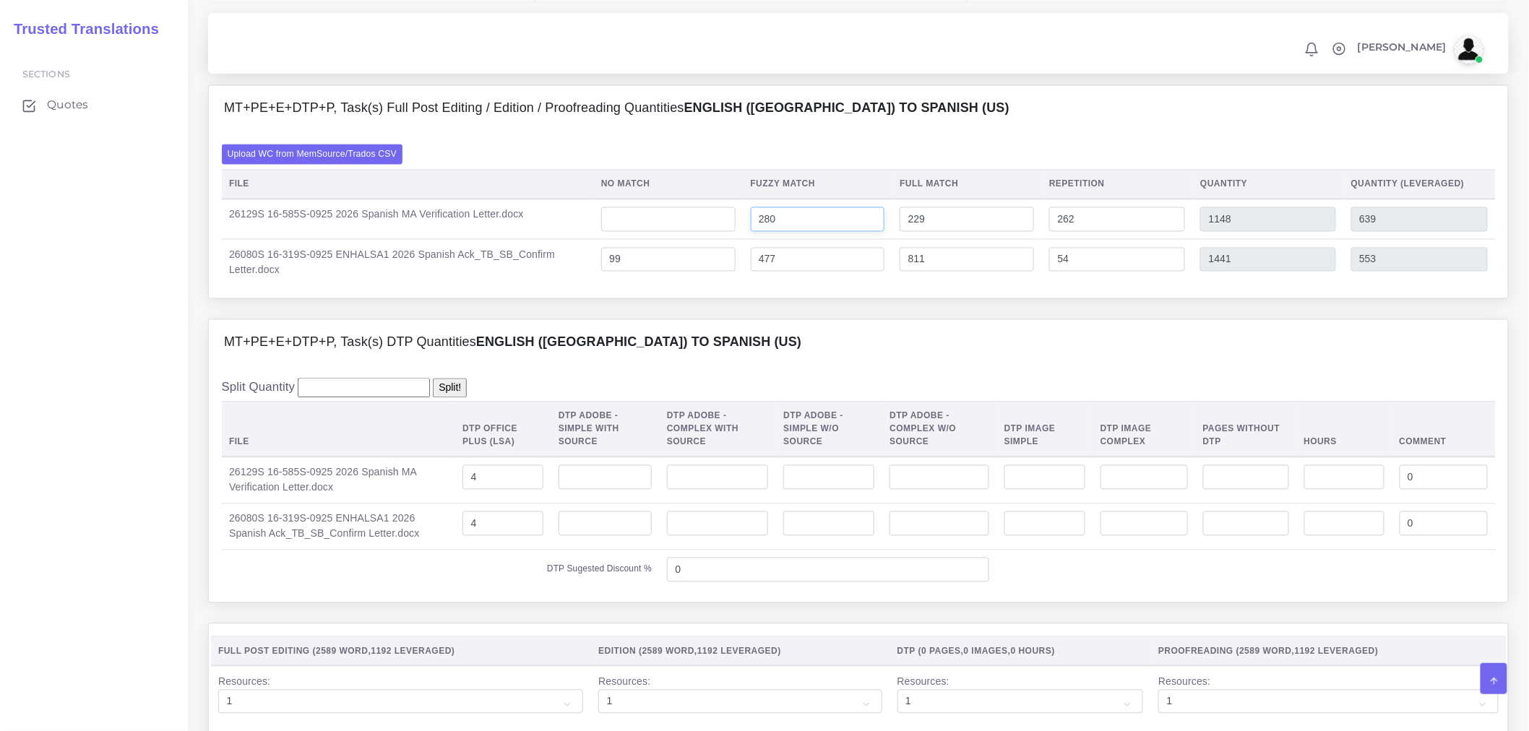
type input "771"
type input "262"
drag, startPoint x: 820, startPoint y: 262, endPoint x: 759, endPoint y: 258, distance: 60.9
click at [759, 232] on input "280" at bounding box center [818, 219] width 134 height 25
type input "0"
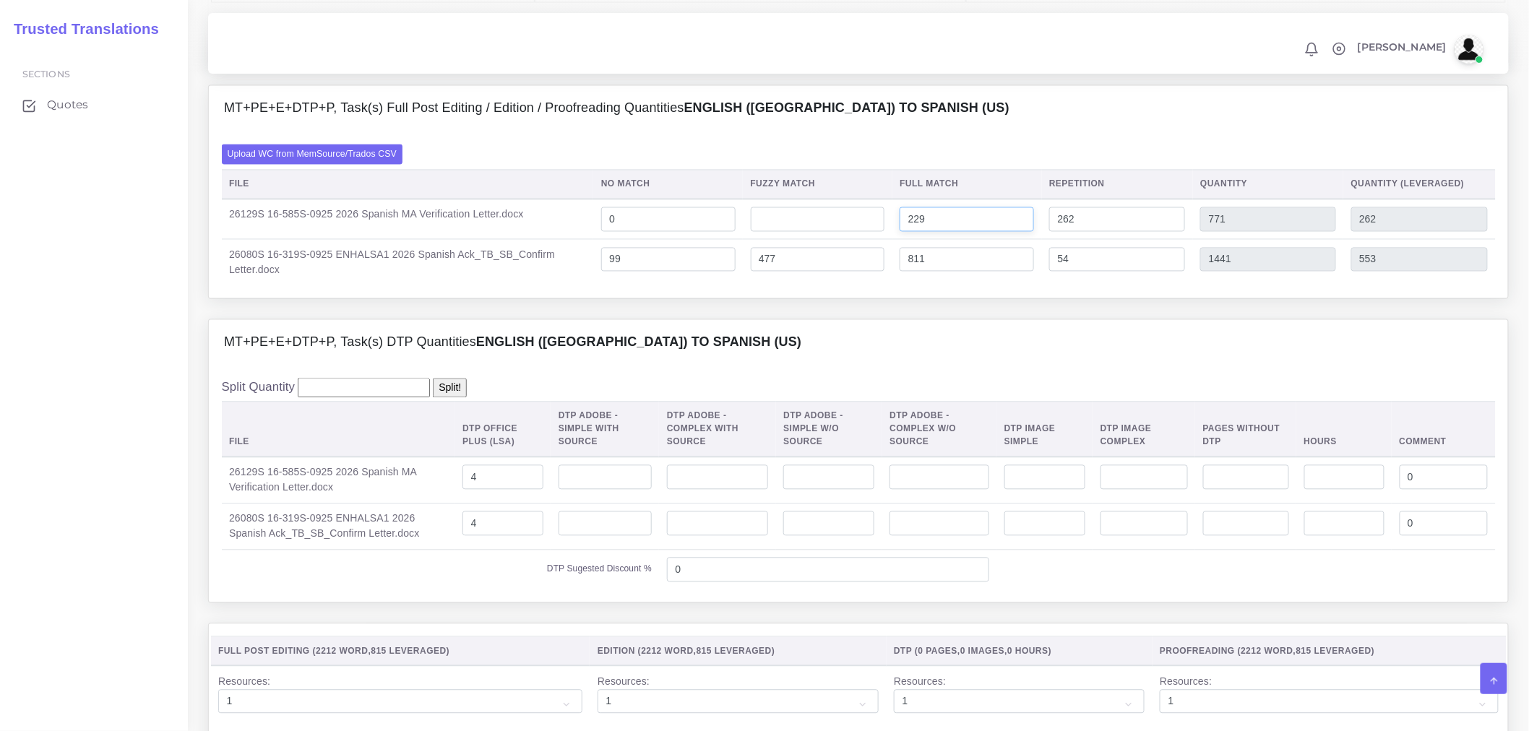
type input "491"
type input "122"
drag, startPoint x: 942, startPoint y: 260, endPoint x: 827, endPoint y: 261, distance: 114.2
click at [827, 240] on tr "26129S 16-585S-0925 2026 Spanish MA Verification Letter.docx 0 0 229 262 491 122" at bounding box center [859, 219] width 1274 height 40
type input "0"
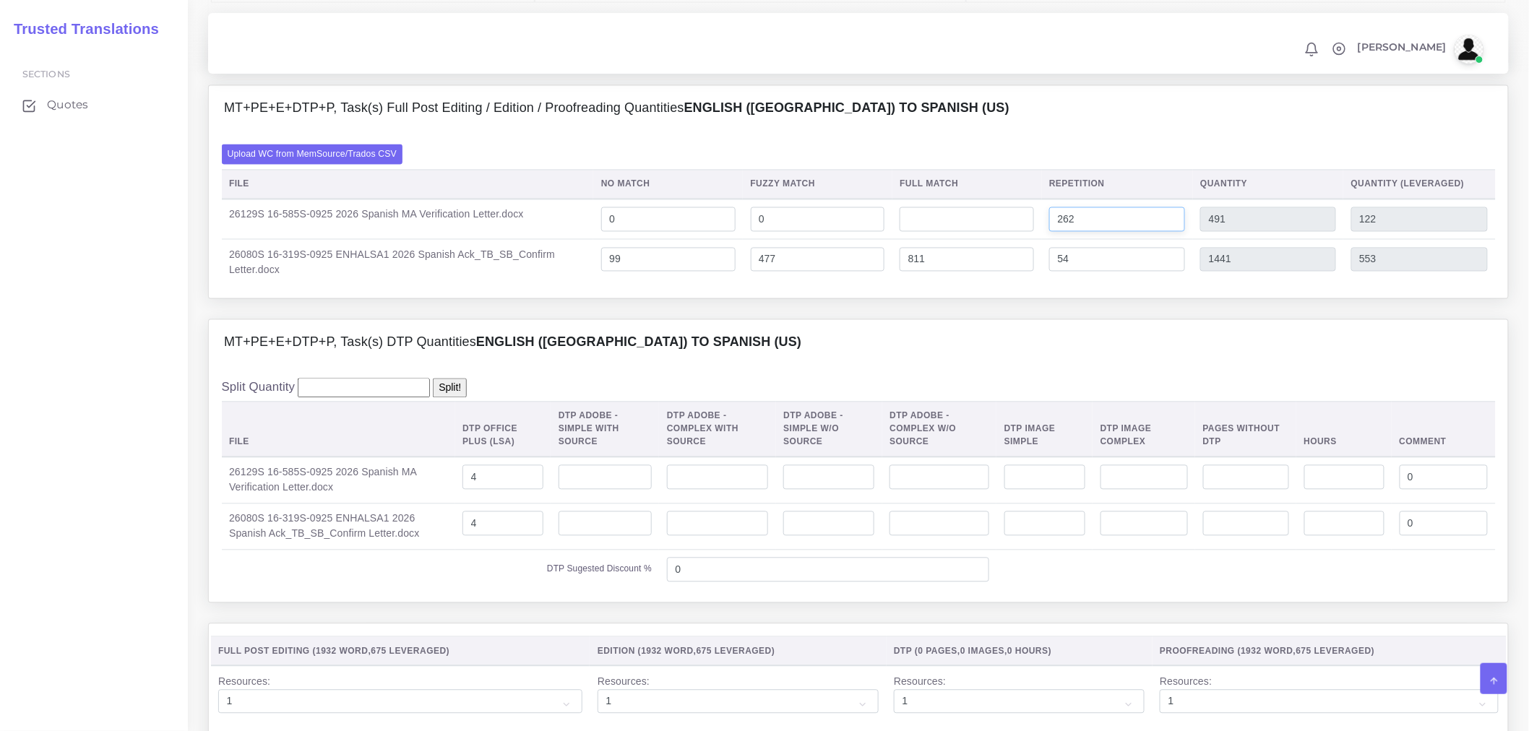
type input "262"
type input "65"
drag, startPoint x: 1121, startPoint y: 257, endPoint x: 1028, endPoint y: 264, distance: 92.8
click at [1027, 240] on tr "26129S 16-585S-0925 2026 Spanish MA Verification Letter.docx 0 0 0 262 262 65" at bounding box center [859, 219] width 1274 height 40
type input "0"
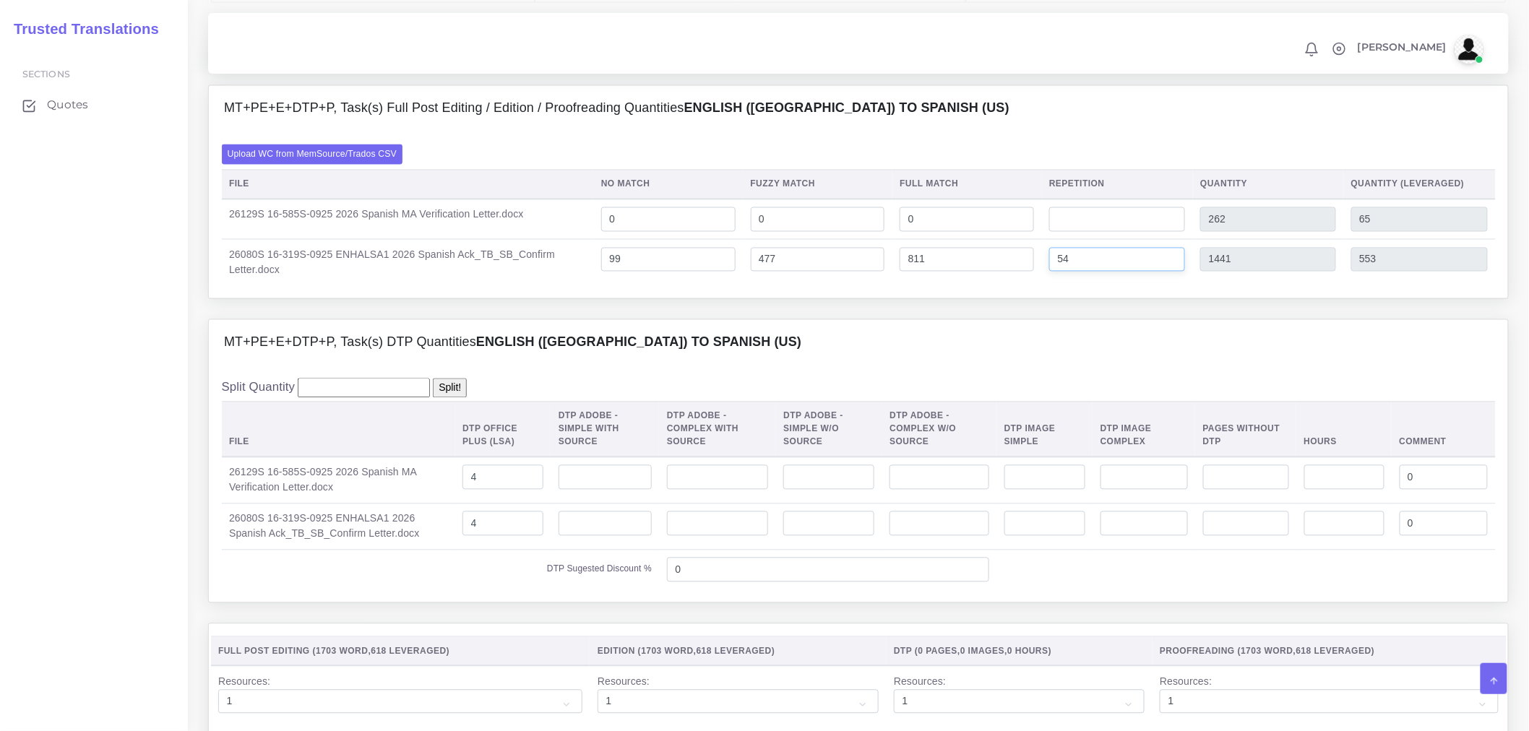
type input "0"
click at [1008, 286] on tr "26080S 16-319S-0925 ENHALSA1 2026 Spanish Ack_TB_SB_Confirm Letter.docx 99 477 …" at bounding box center [859, 263] width 1274 height 46
type input "0"
type input "1387"
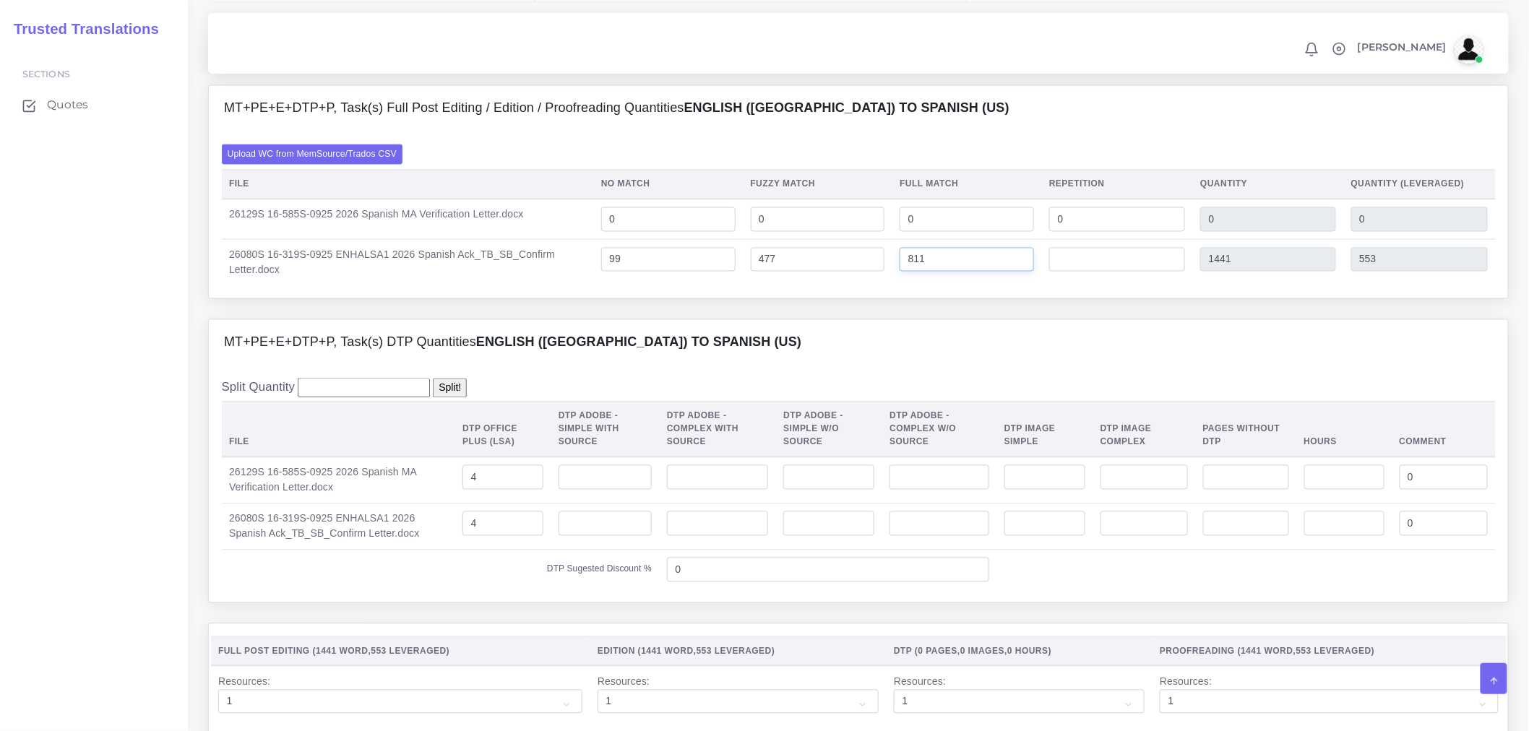
type input "540"
drag, startPoint x: 893, startPoint y: 301, endPoint x: 861, endPoint y: 300, distance: 32.5
click at [861, 286] on tr "26080S 16-319S-0925 ENHALSA1 2026 Spanish Ack_TB_SB_Confirm Letter.docx 99 477 …" at bounding box center [859, 263] width 1274 height 46
type input "0"
type input "576"
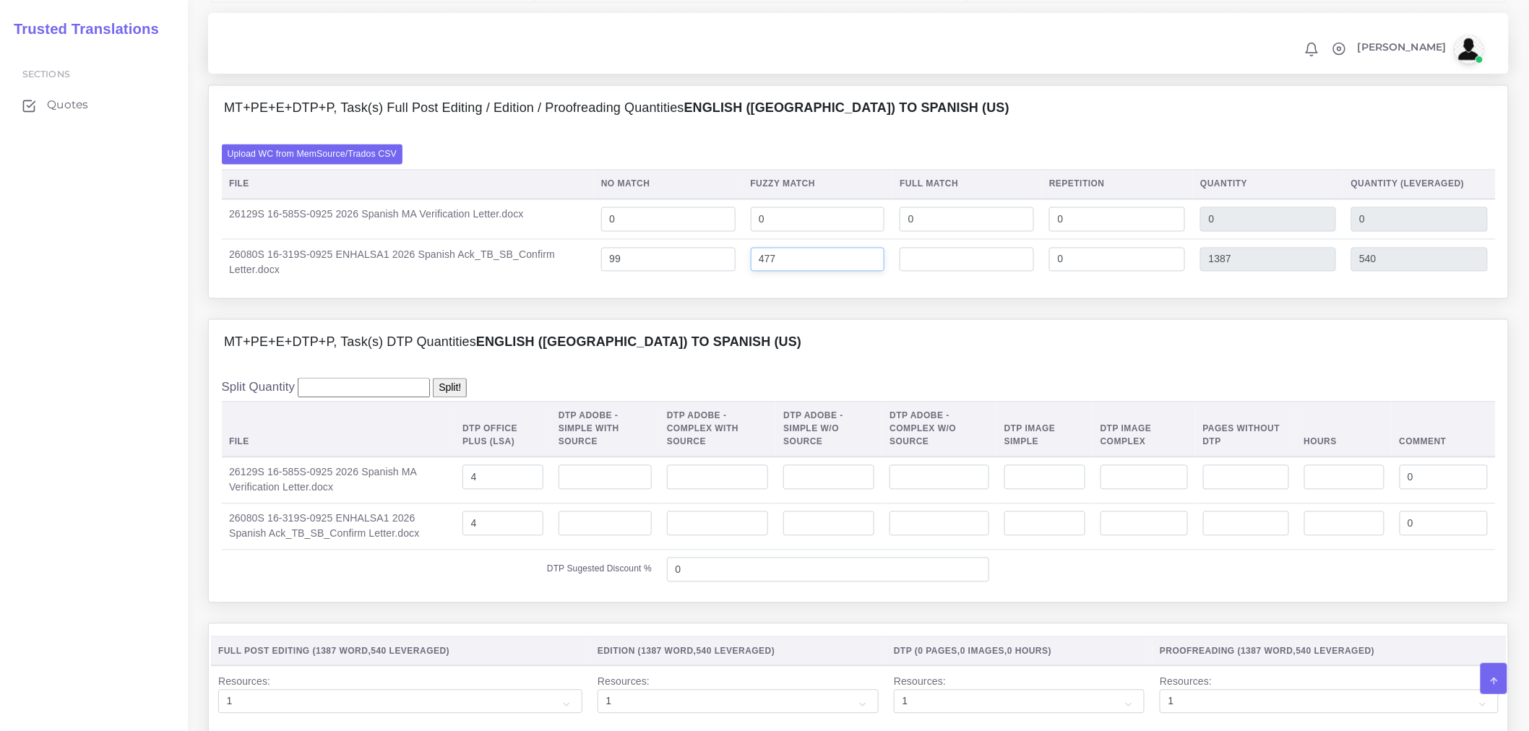
type input "337"
drag, startPoint x: 824, startPoint y: 302, endPoint x: 687, endPoint y: 305, distance: 136.6
click at [702, 286] on tr "26080S 16-319S-0925 ENHALSA1 2026 Spanish Ack_TB_SB_Confirm Letter.docx 99 477 …" at bounding box center [859, 263] width 1274 height 46
type input "0"
type input "99"
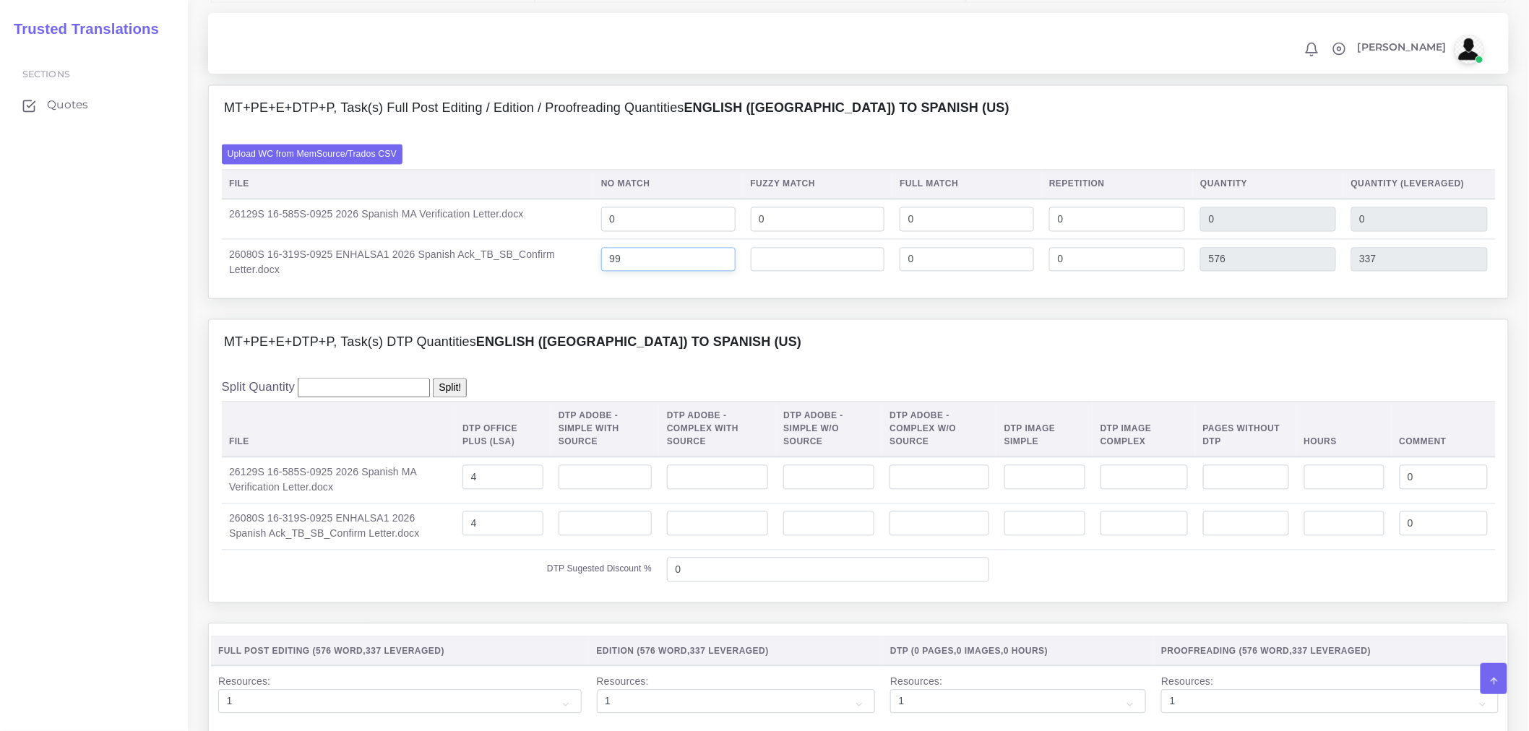
type input "99"
drag, startPoint x: 611, startPoint y: 309, endPoint x: 513, endPoint y: 306, distance: 98.3
click at [560, 286] on tr "26080S 16-319S-0925 ENHALSA1 2026 Spanish Ack_TB_SB_Confirm Letter.docx 99 0 0 …" at bounding box center [859, 263] width 1274 height 46
type input "0"
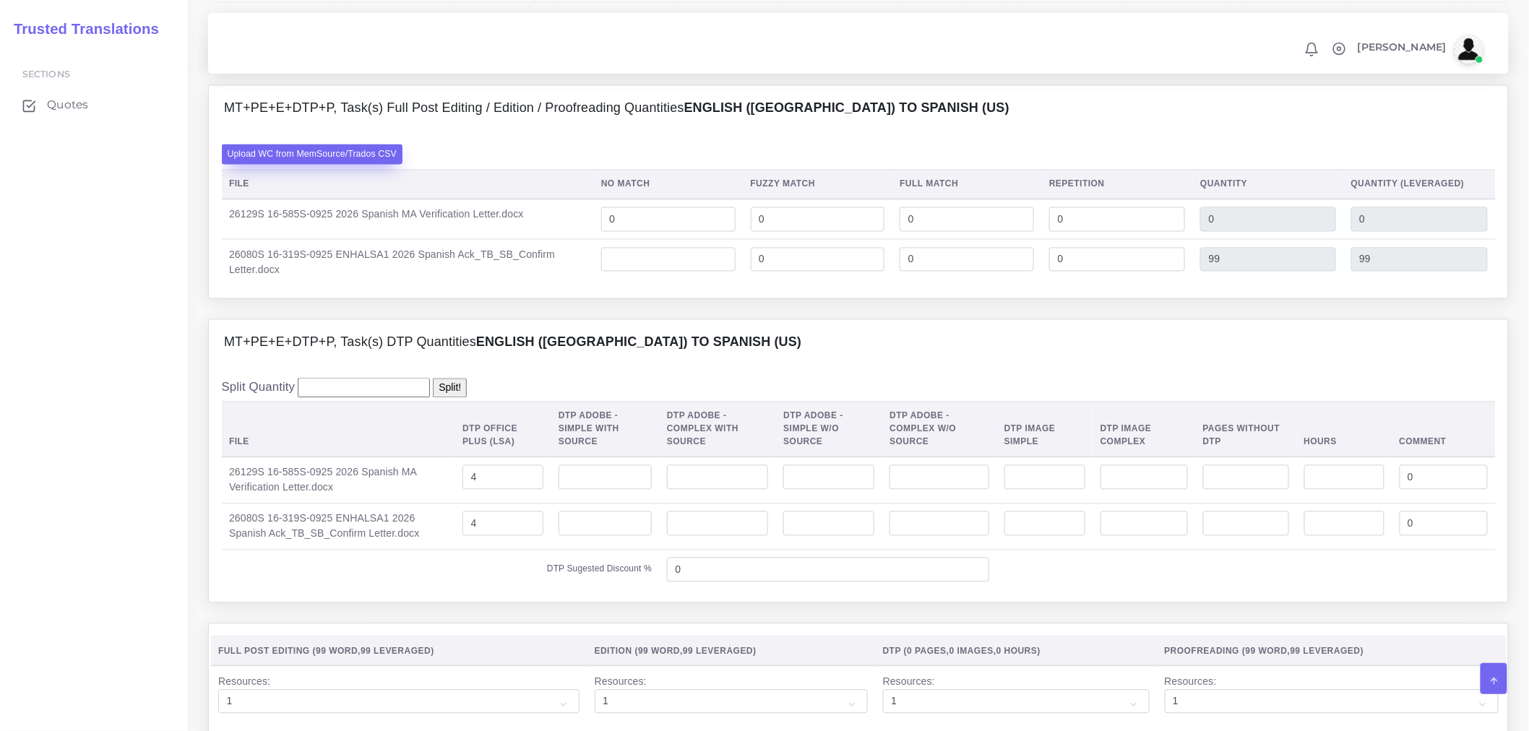
type input "0"
click at [364, 164] on label "Upload WC from MemSource/Trados CSV" at bounding box center [312, 155] width 181 height 20
click at [0, 0] on input "Upload WC from MemSource/Trados CSV" at bounding box center [0, 0] width 0 height 0
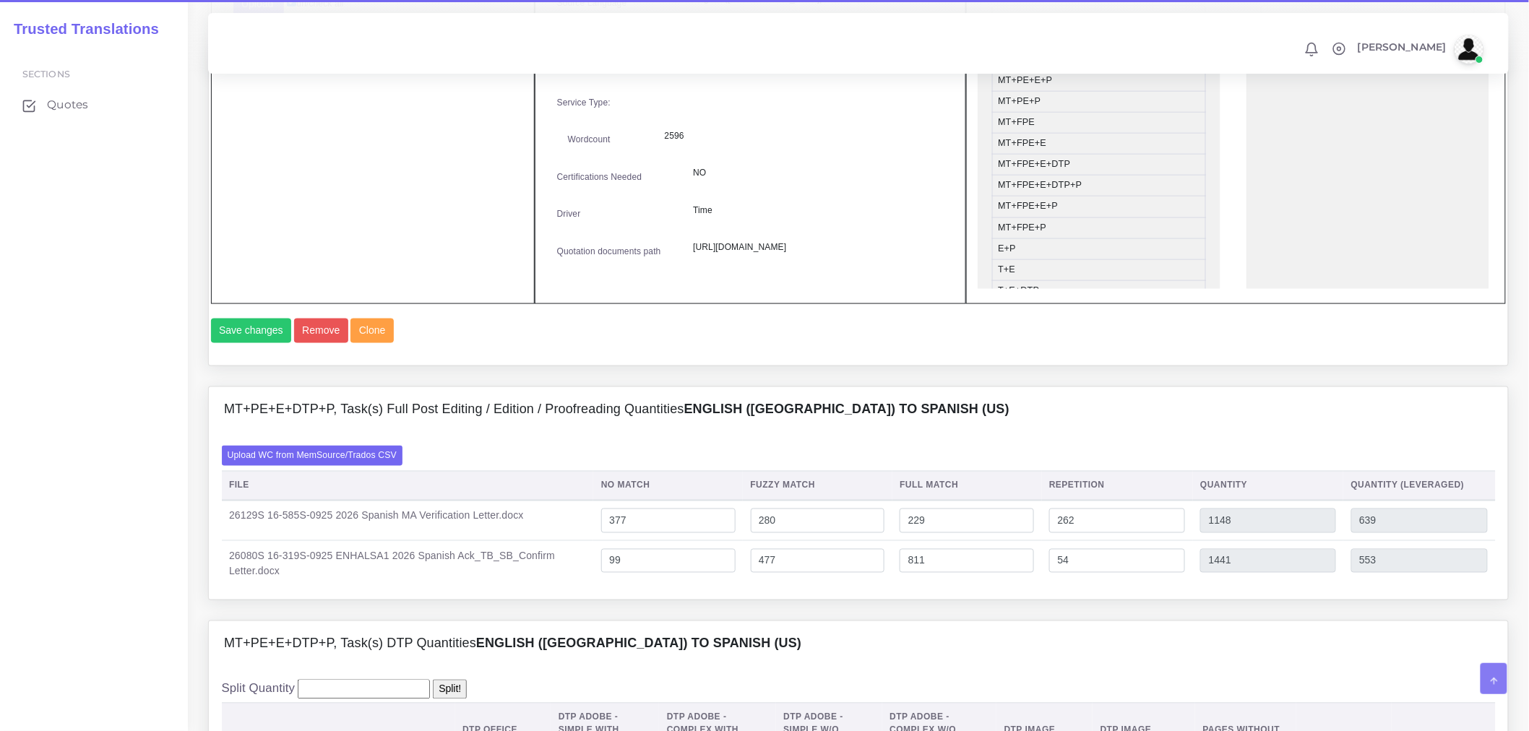
scroll to position [963, 0]
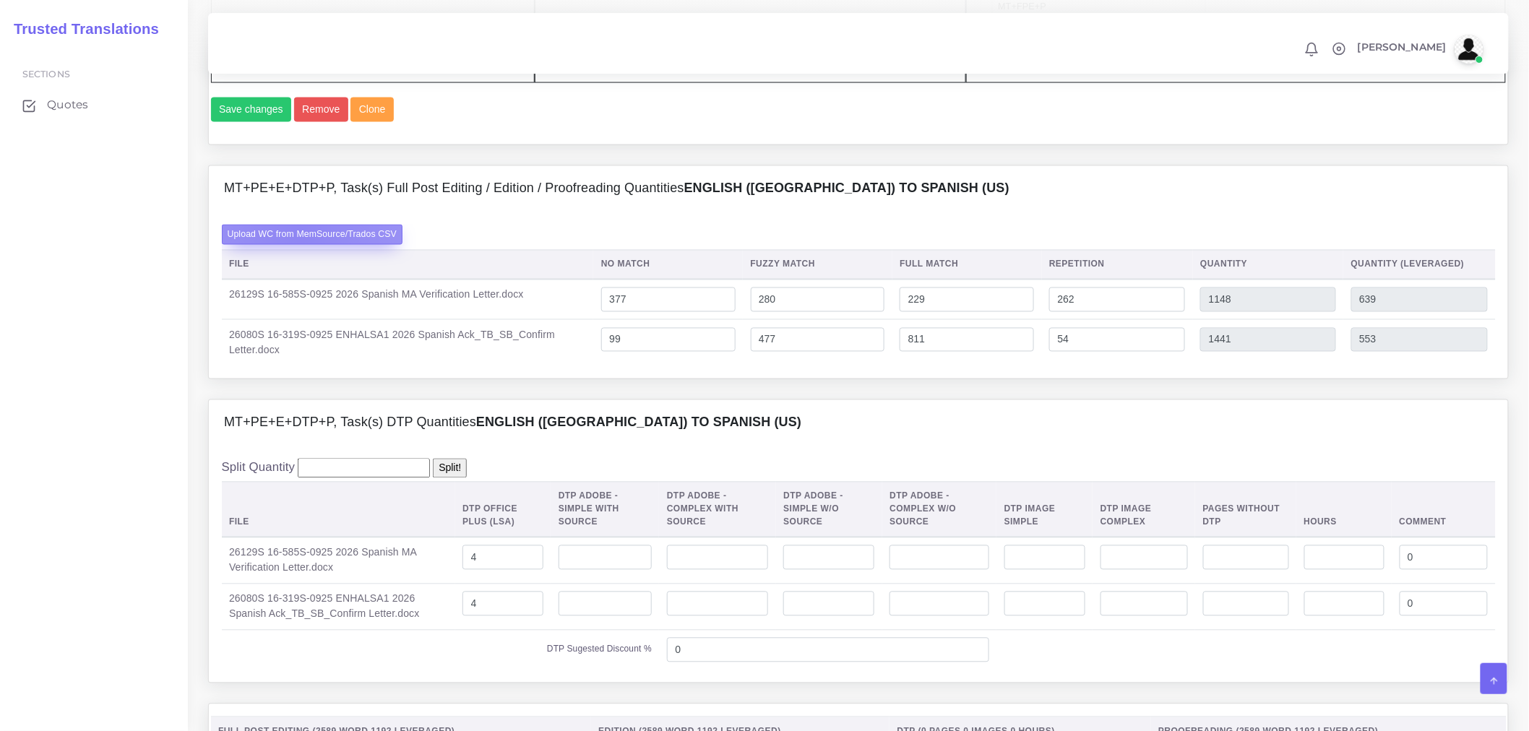
click at [301, 244] on label "Upload WC from MemSource/Trados CSV" at bounding box center [312, 235] width 181 height 20
click at [0, 0] on input "Upload WC from MemSource/Trados CSV" at bounding box center [0, 0] width 0 height 0
click at [496, 287] on div "Upload WC from MemSource/Trados CSV File No Match Fuzzy Match Full Match Repeti…" at bounding box center [859, 295] width 1274 height 141
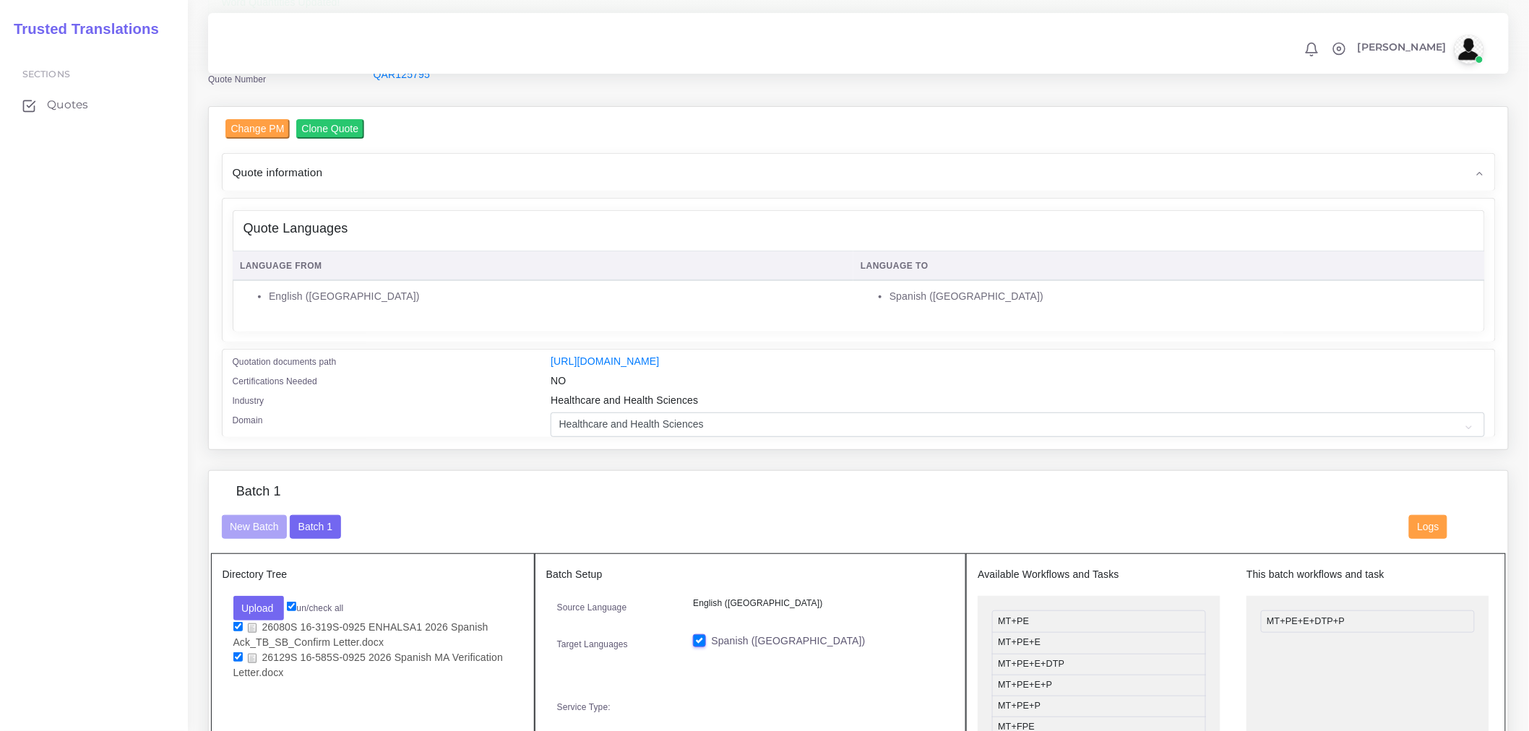
scroll to position [481, 0]
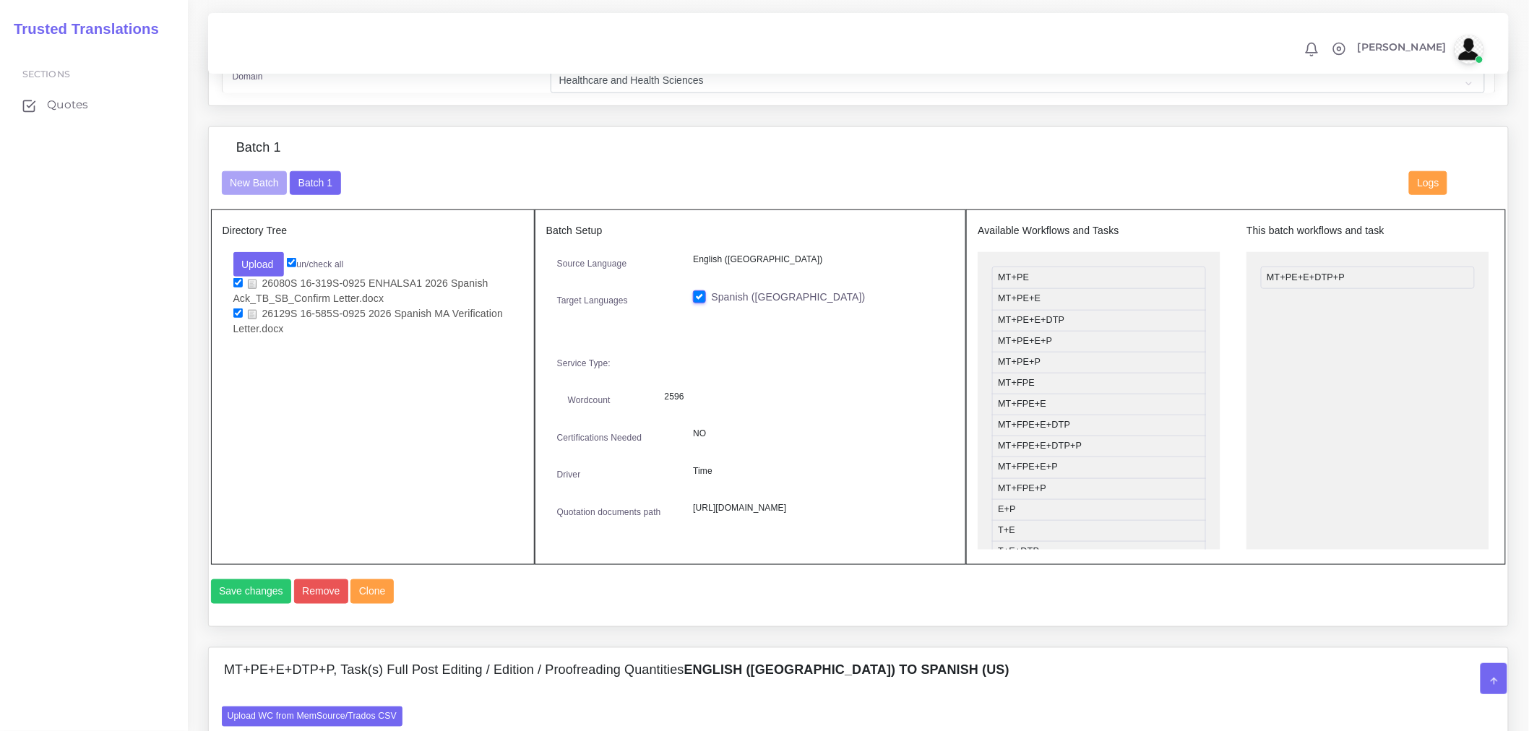
click at [237, 318] on input "checkbox" at bounding box center [237, 313] width 9 height 9
checkbox input "false"
click at [254, 604] on button "Save changes" at bounding box center [251, 592] width 81 height 25
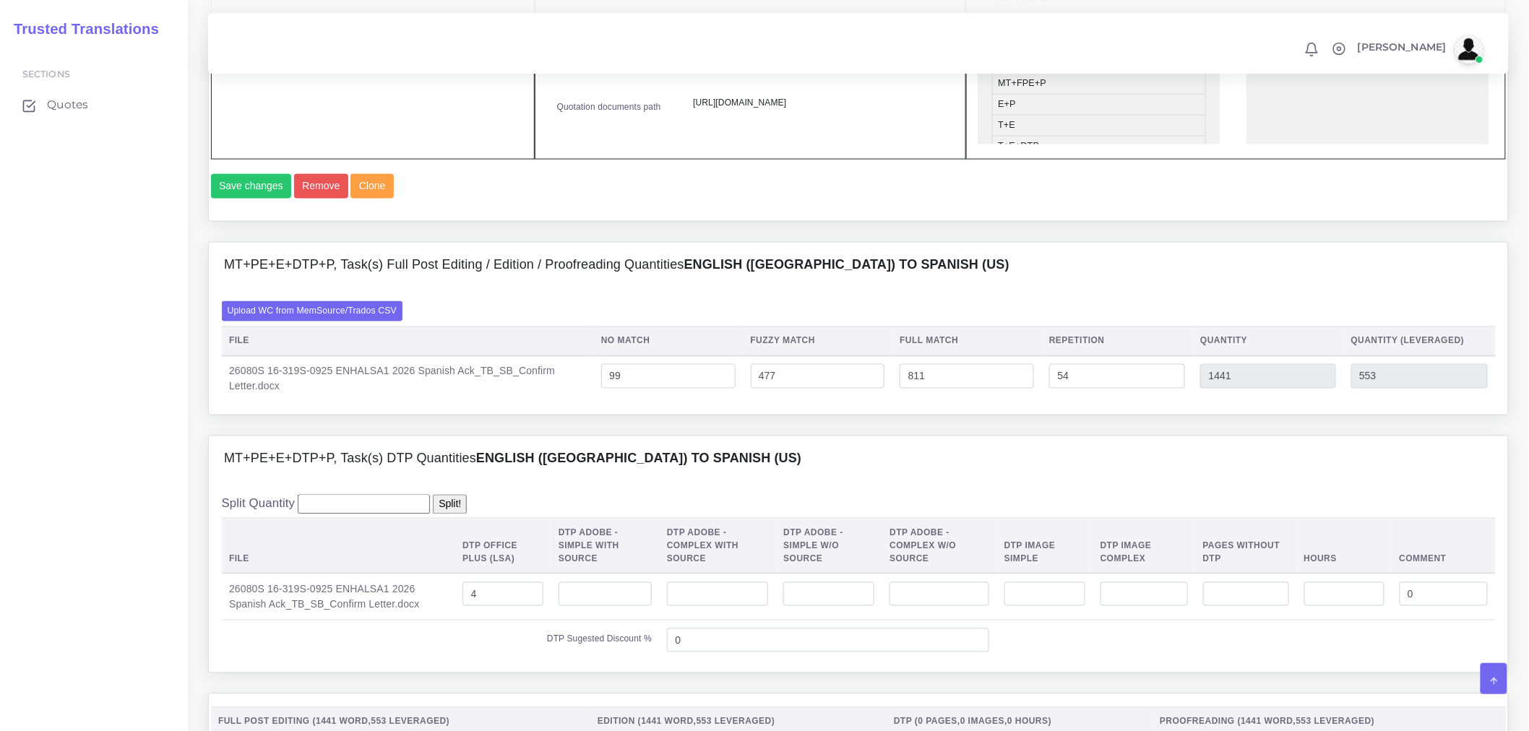
scroll to position [883, 0]
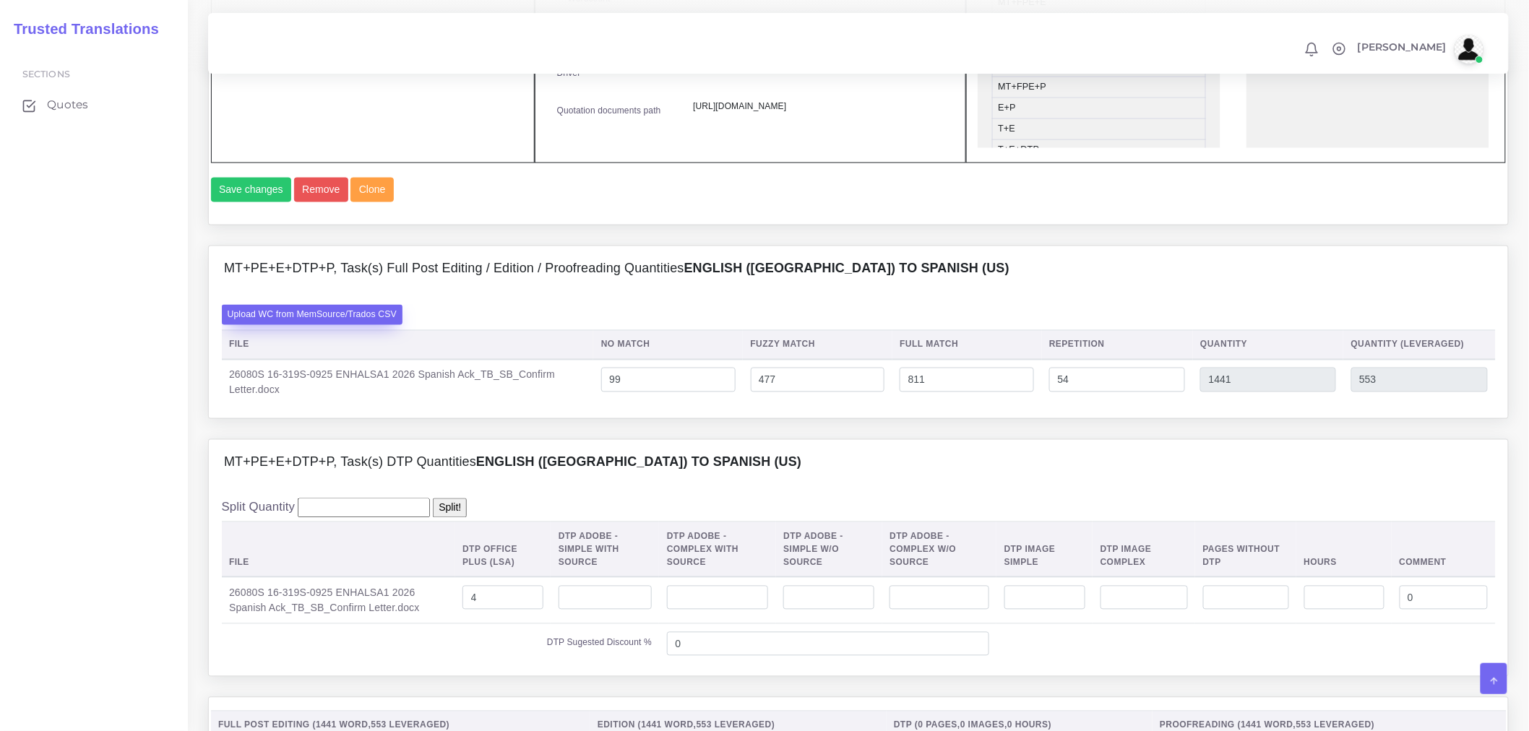
click at [398, 324] on label "Upload WC from MemSource/Trados CSV" at bounding box center [312, 315] width 181 height 20
click at [0, 0] on input "Upload WC from MemSource/Trados CSV" at bounding box center [0, 0] width 0 height 0
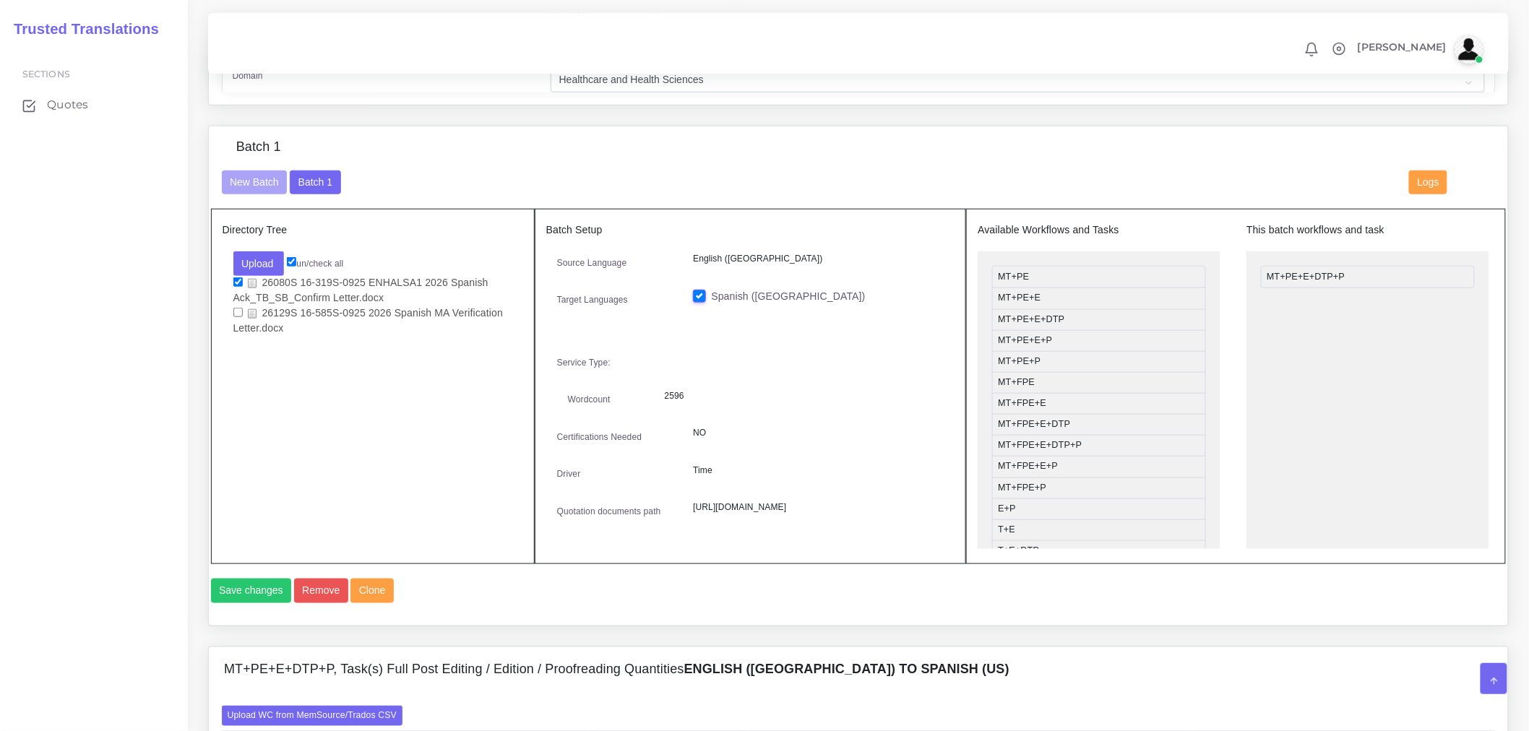
scroll to position [883, 0]
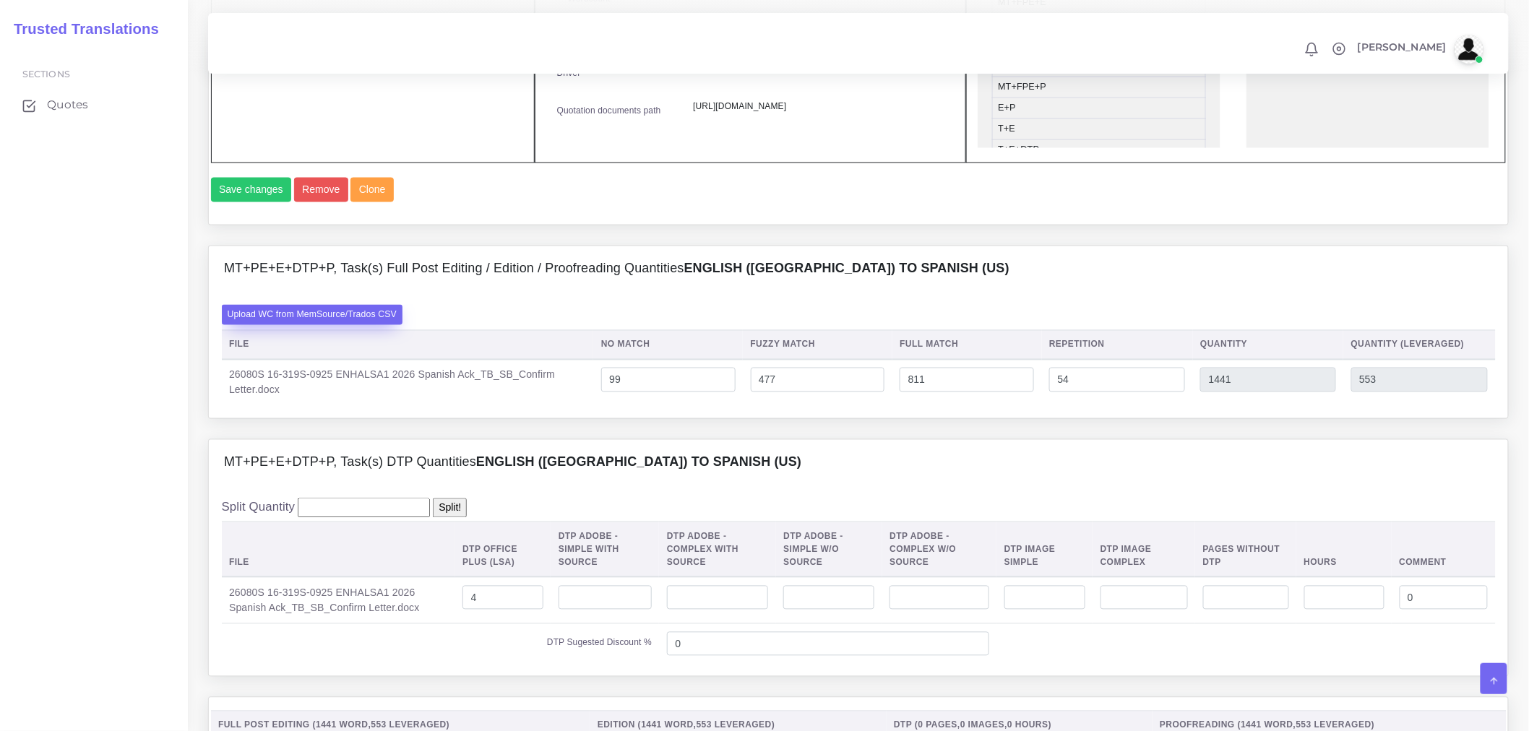
click at [394, 324] on label "Upload WC from MemSource/Trados CSV" at bounding box center [312, 315] width 181 height 20
click at [0, 0] on input "Upload WC from MemSource/Trados CSV" at bounding box center [0, 0] width 0 height 0
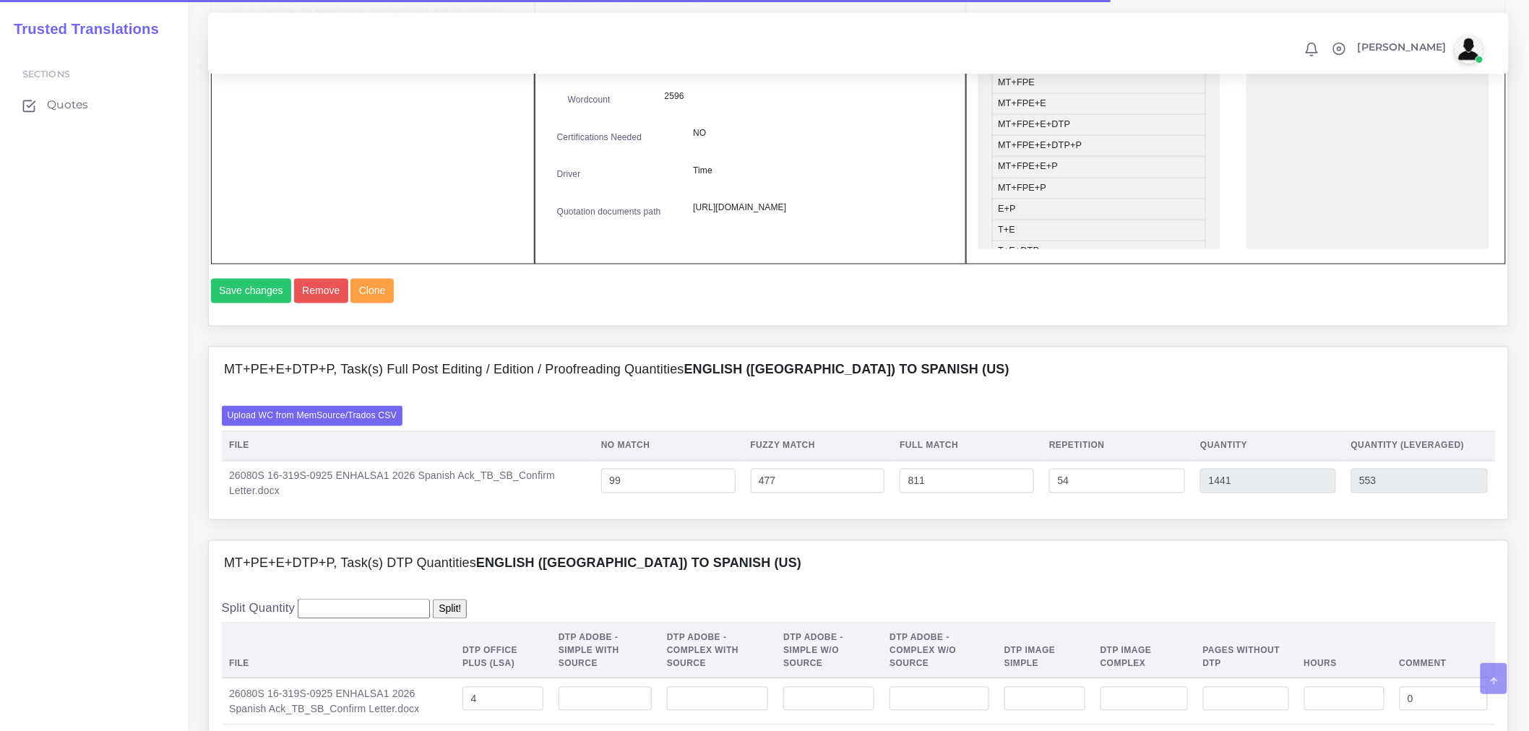
scroll to position [1124, 0]
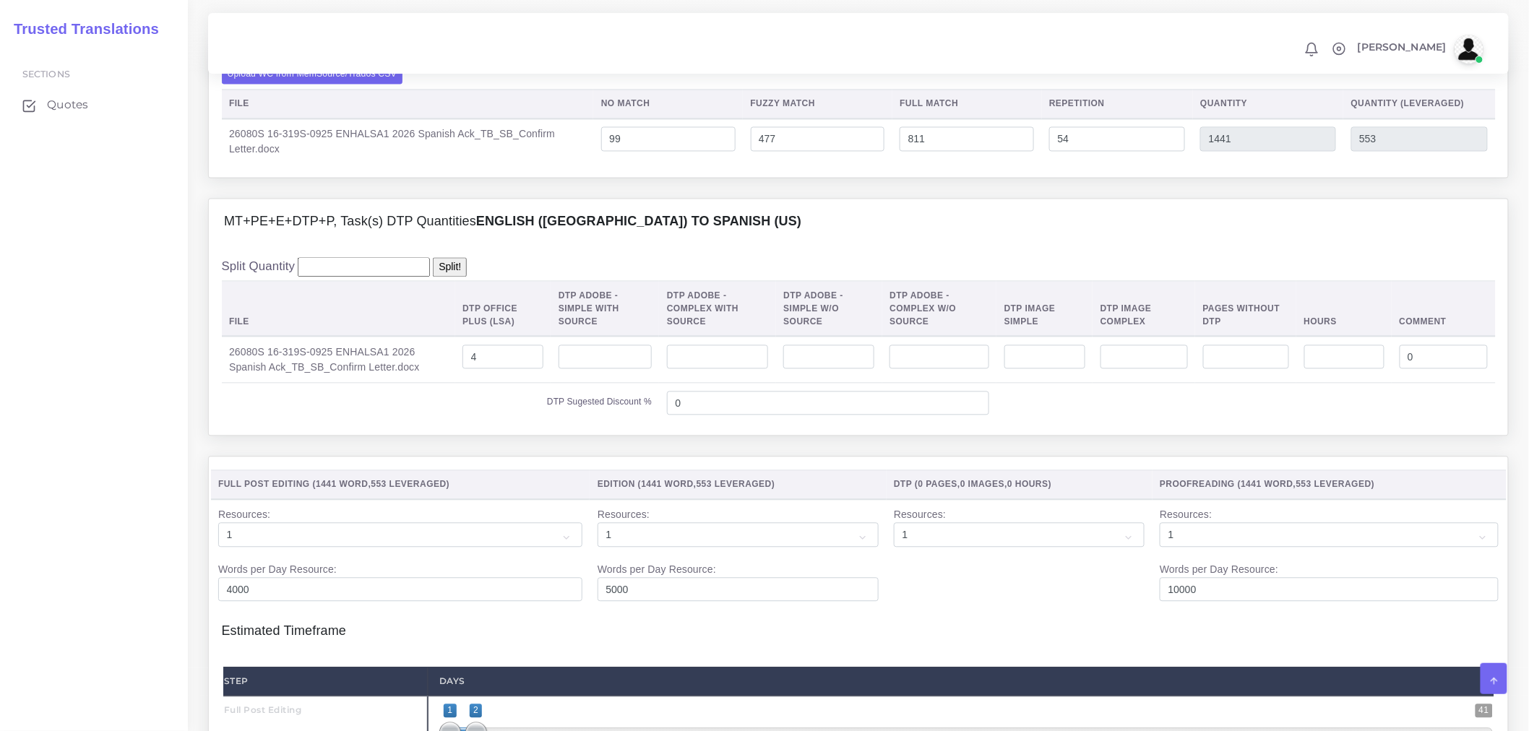
click at [799, 246] on div "MT+PE+E+DTP+P, Task(s) DTP Quantities English (US) TO Spanish ([GEOGRAPHIC_DATA…" at bounding box center [858, 222] width 1299 height 46
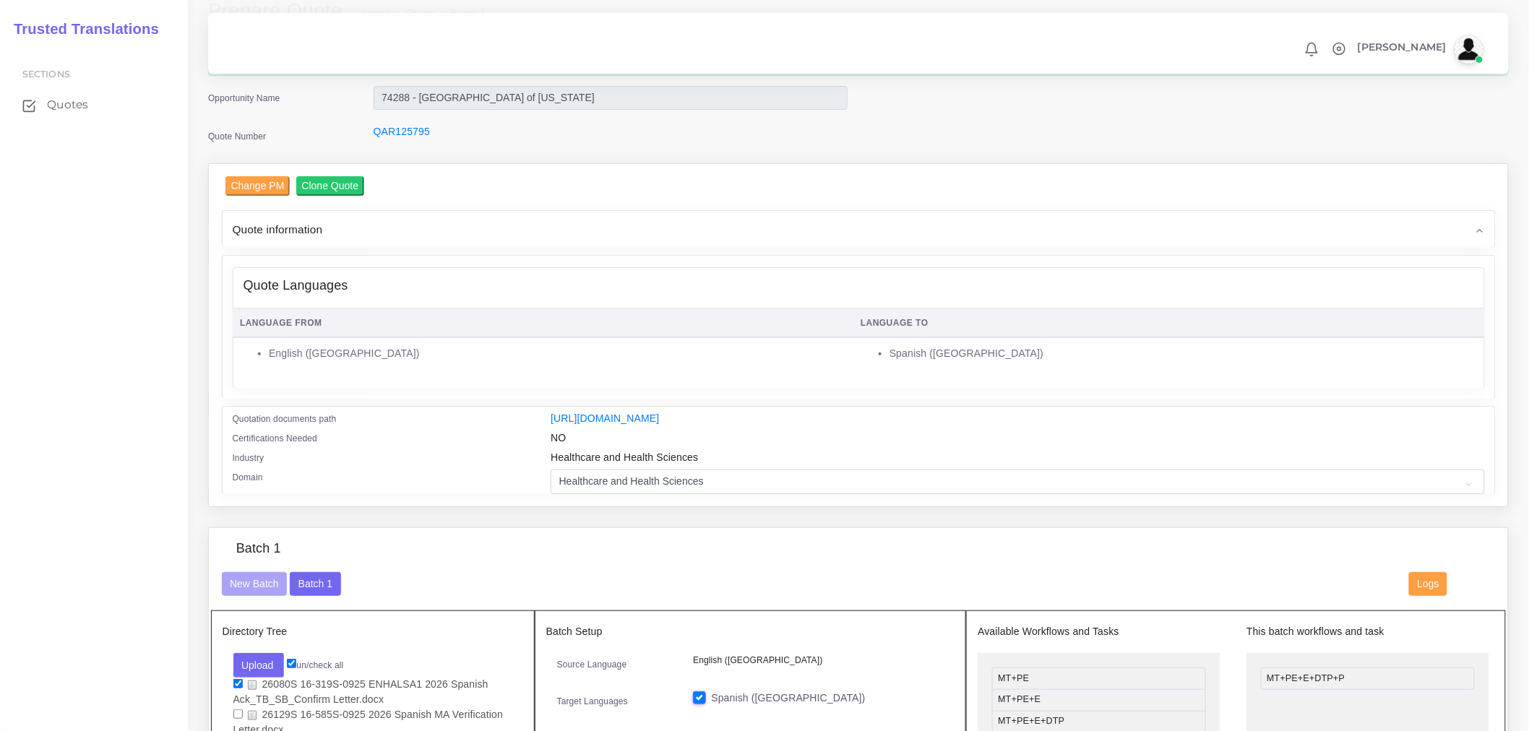
scroll to position [321, 0]
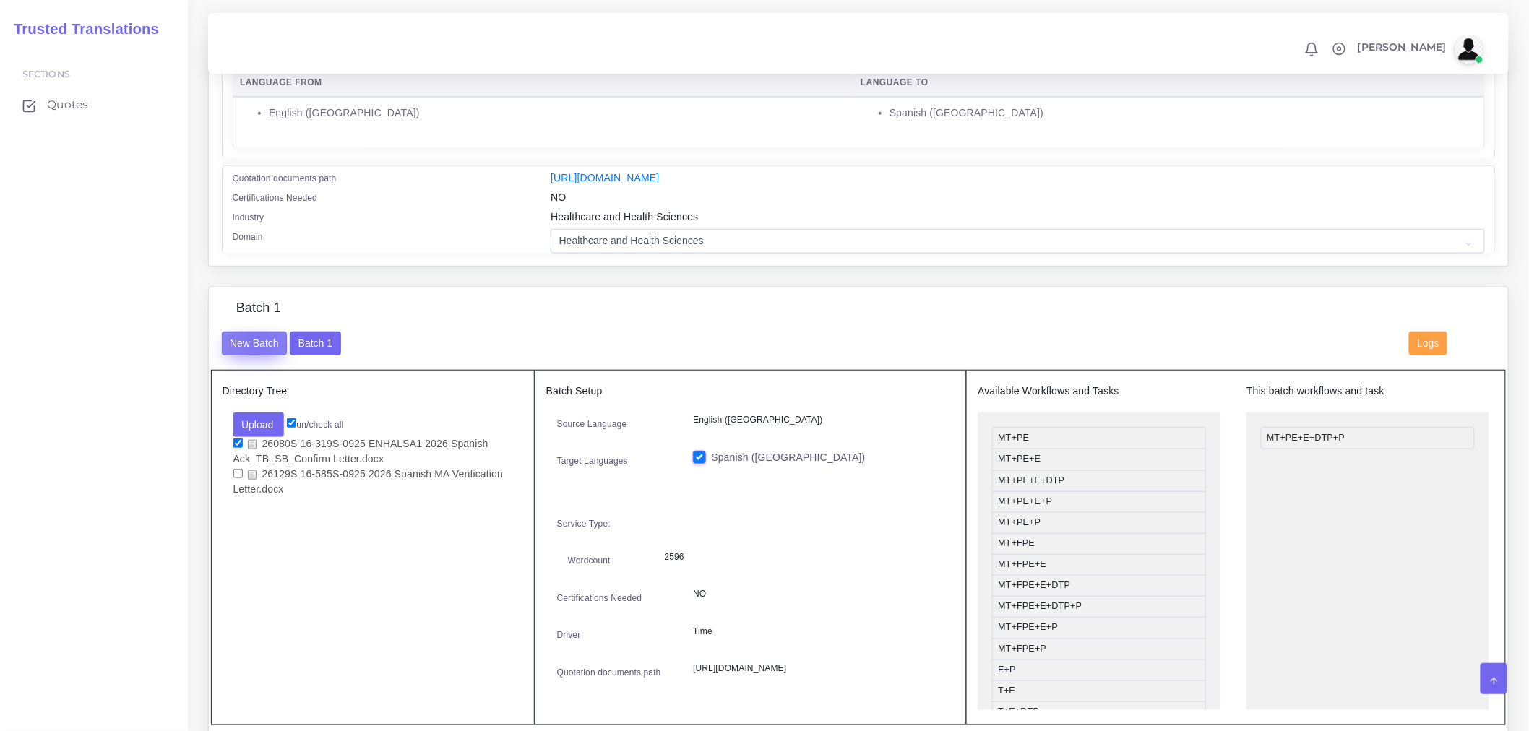
click at [256, 347] on button "New Batch" at bounding box center [255, 344] width 66 height 25
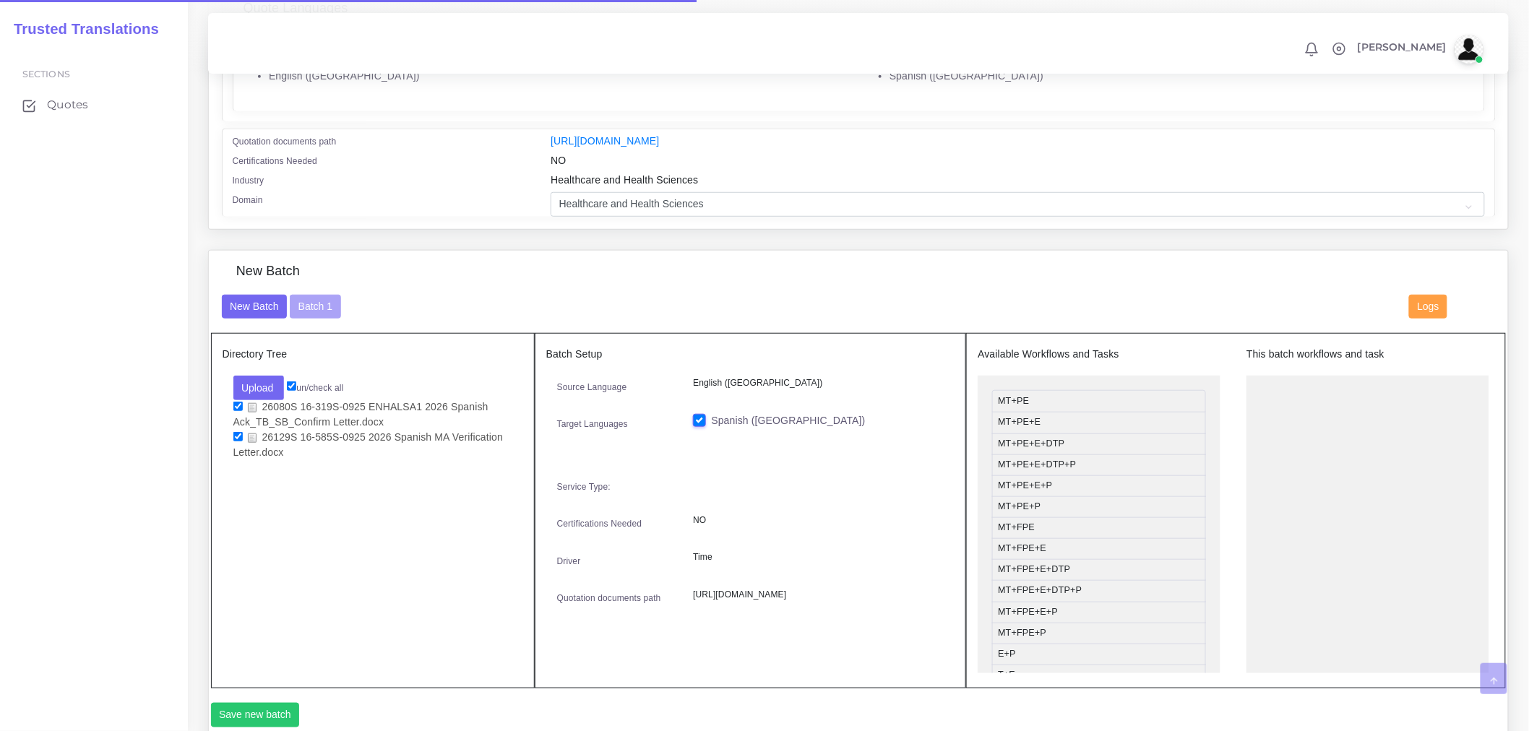
scroll to position [401, 0]
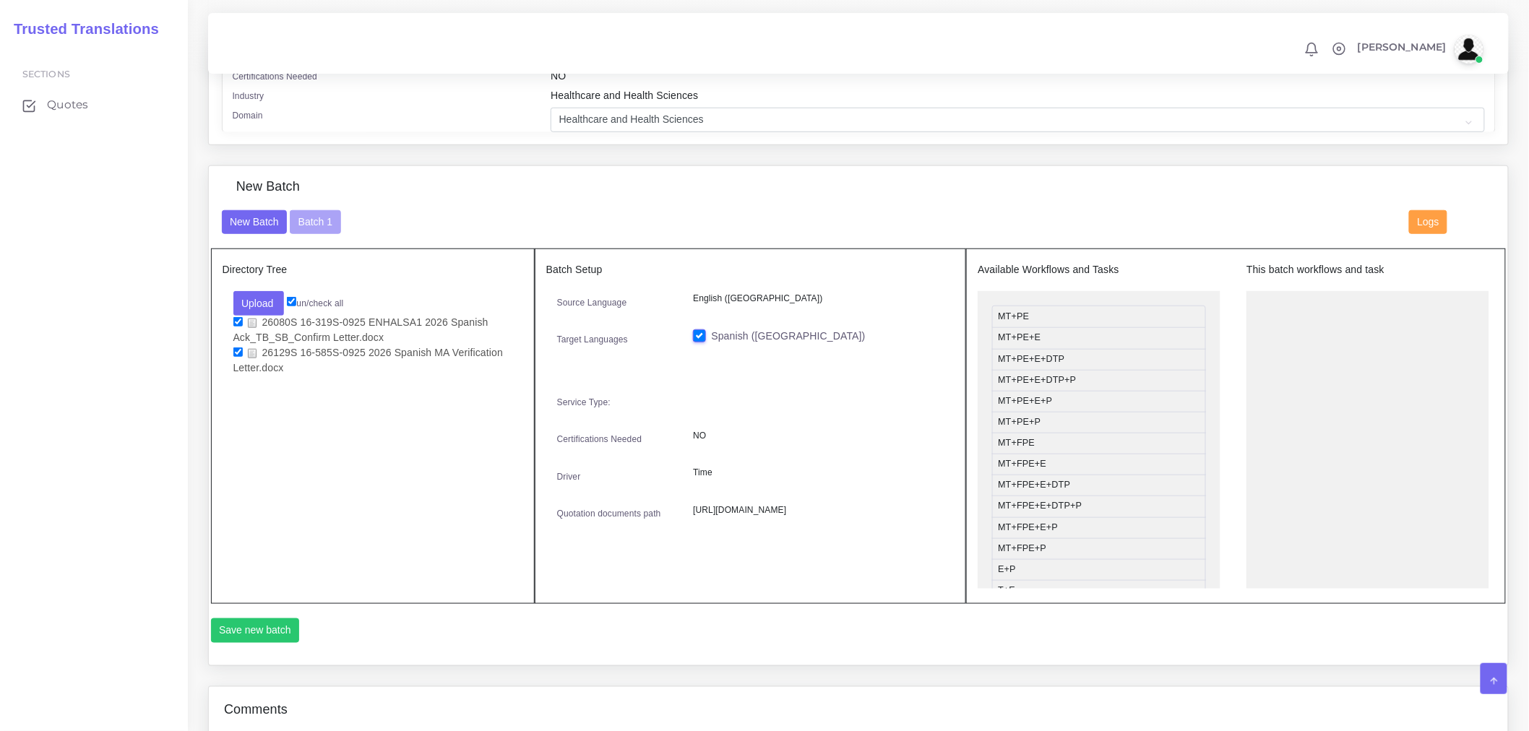
click at [232, 333] on div "Upload Folder Files un/check all 26080S 16-319S-0925 ENHALSA1 2026 Spanish Ack_…" at bounding box center [373, 333] width 301 height 85
click at [236, 327] on input "checkbox" at bounding box center [237, 321] width 9 height 9
checkbox input "false"
drag, startPoint x: 1044, startPoint y: 387, endPoint x: 1315, endPoint y: 348, distance: 273.7
click at [270, 639] on button "Save new batch" at bounding box center [255, 631] width 89 height 25
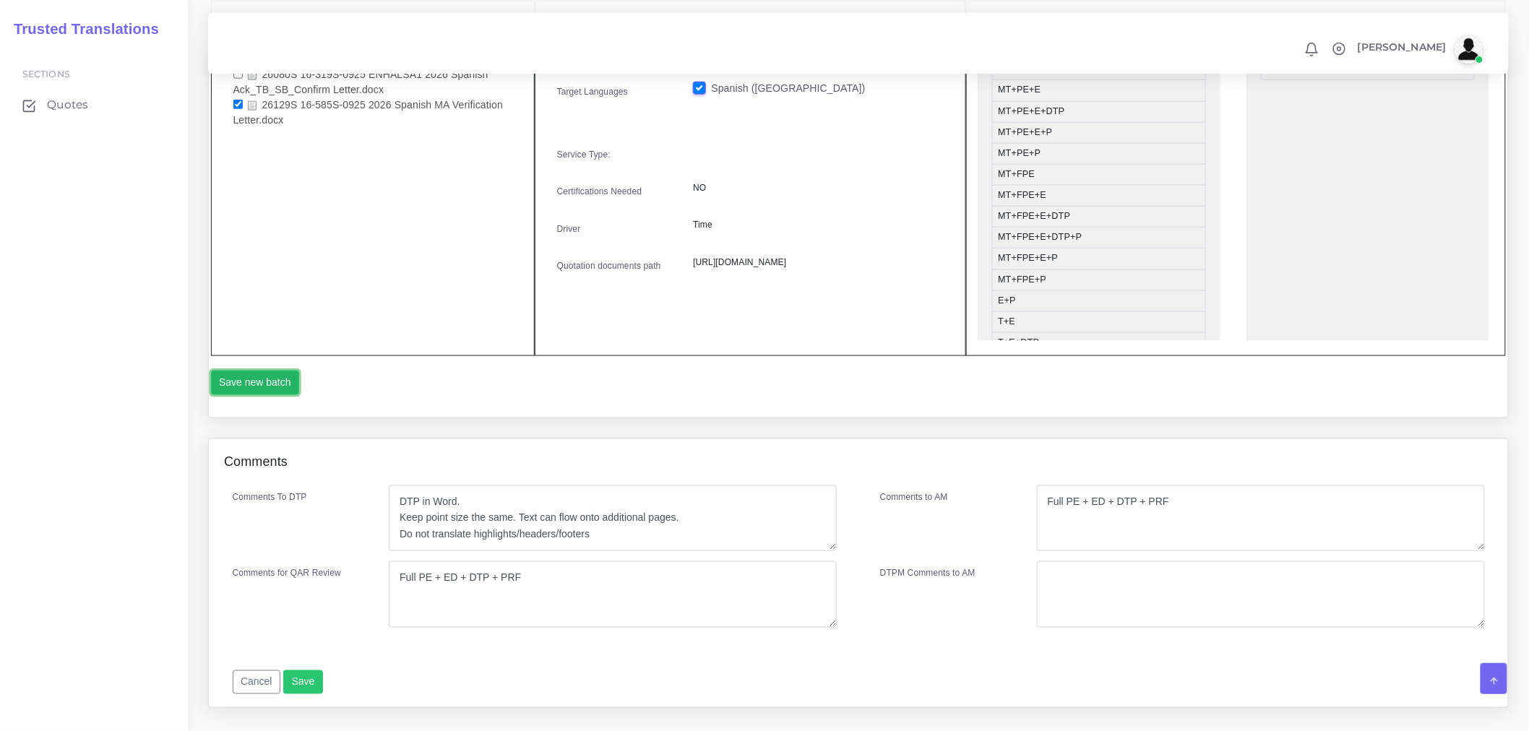
scroll to position [690, 0]
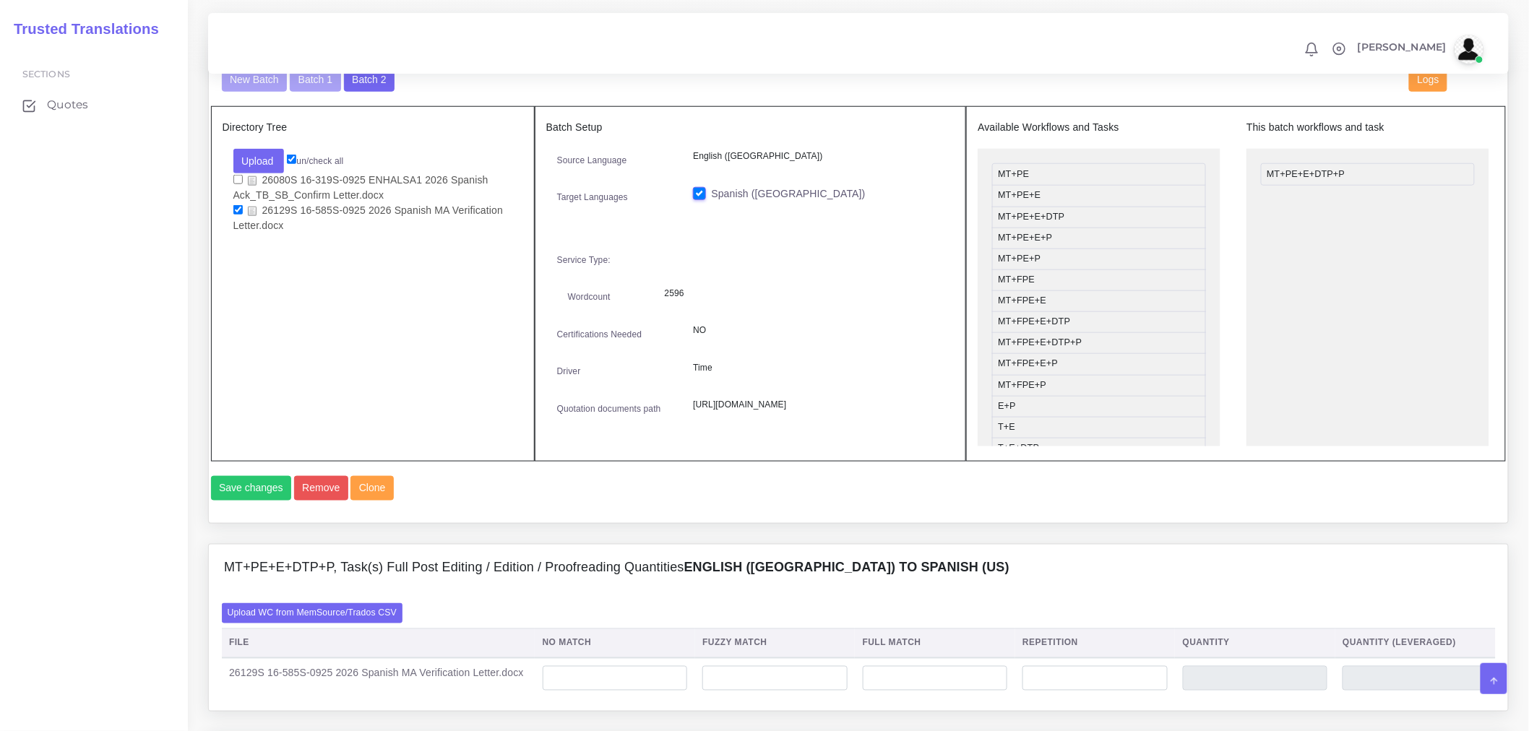
scroll to position [803, 0]
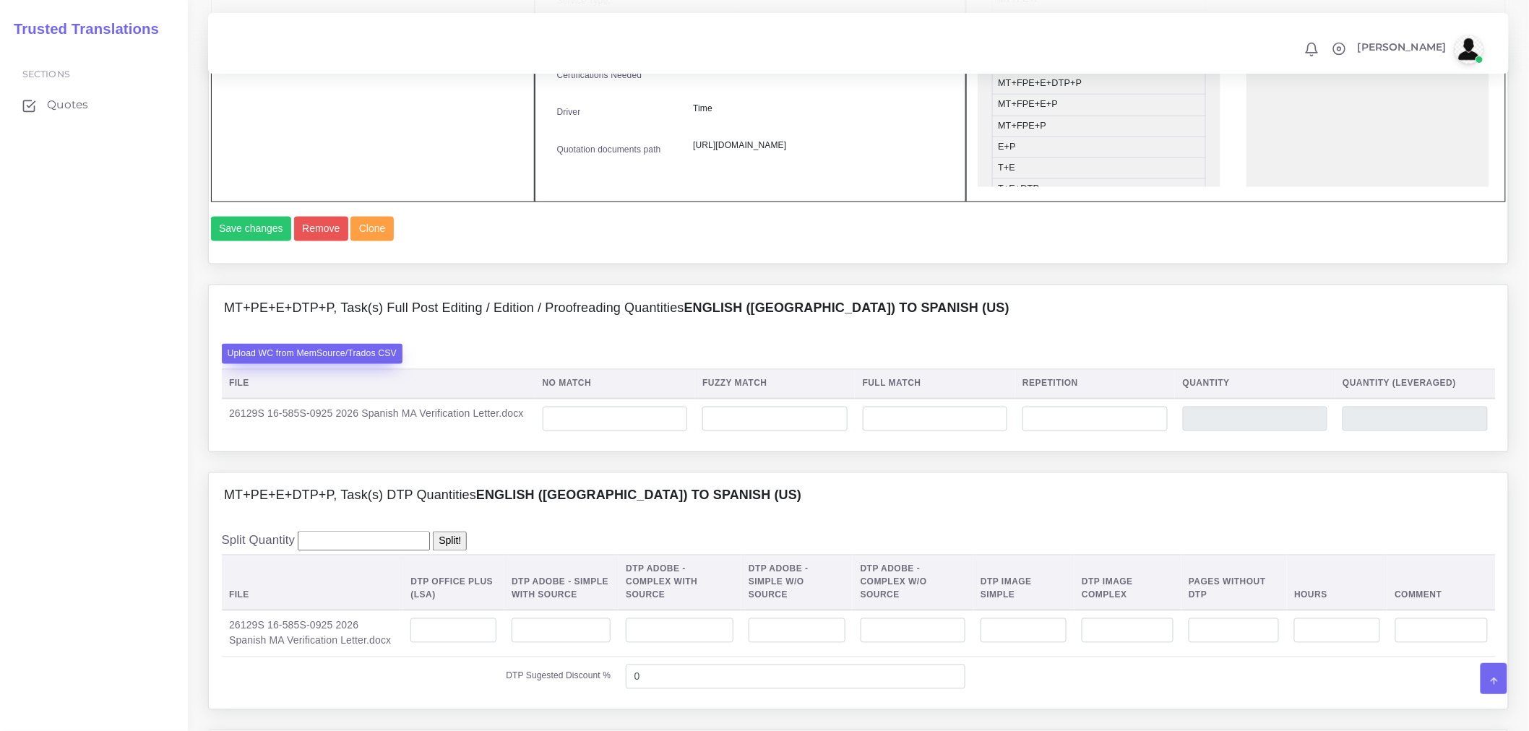
click at [374, 364] on label "Upload WC from MemSource/Trados CSV" at bounding box center [312, 354] width 181 height 20
click at [0, 0] on input "Upload WC from MemSource/Trados CSV" at bounding box center [0, 0] width 0 height 0
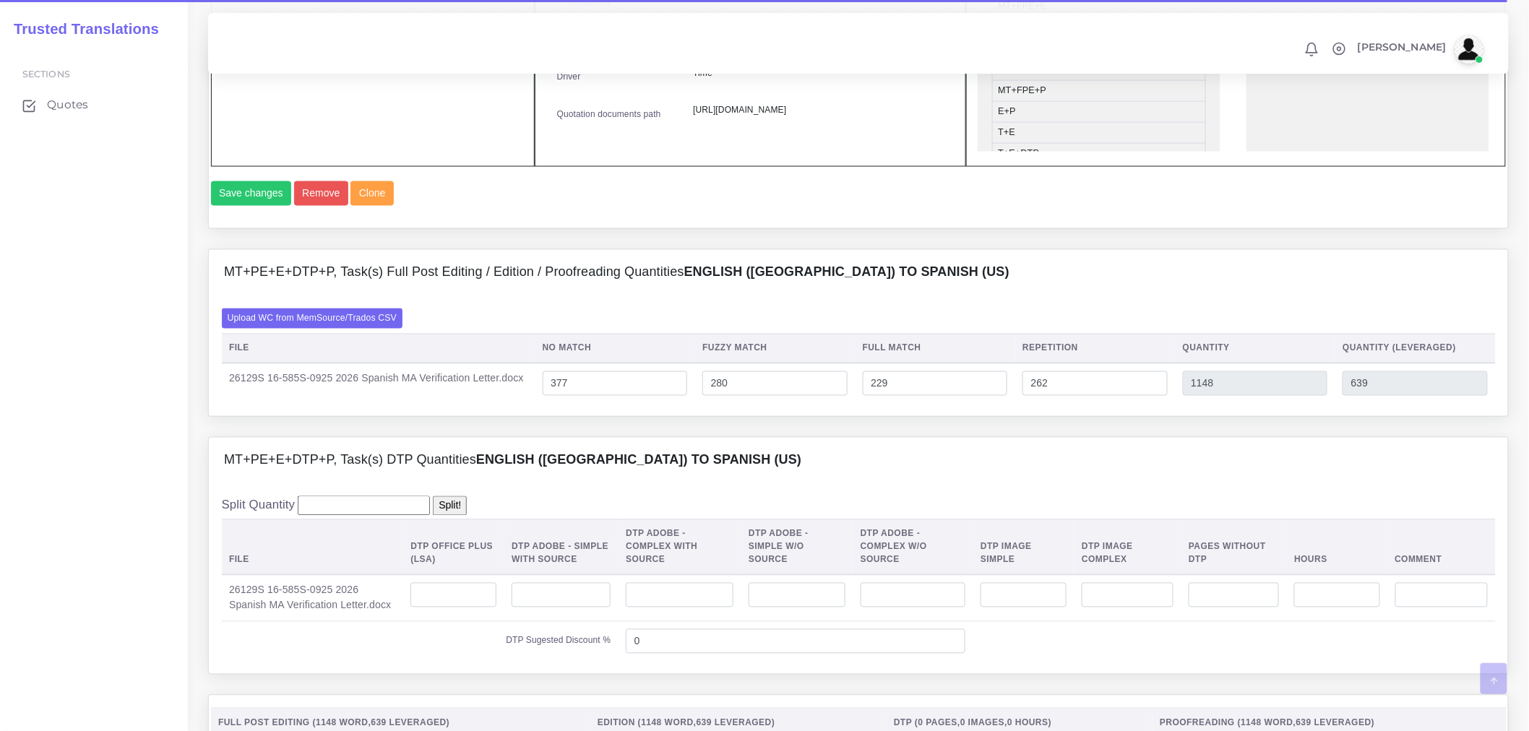
scroll to position [883, 0]
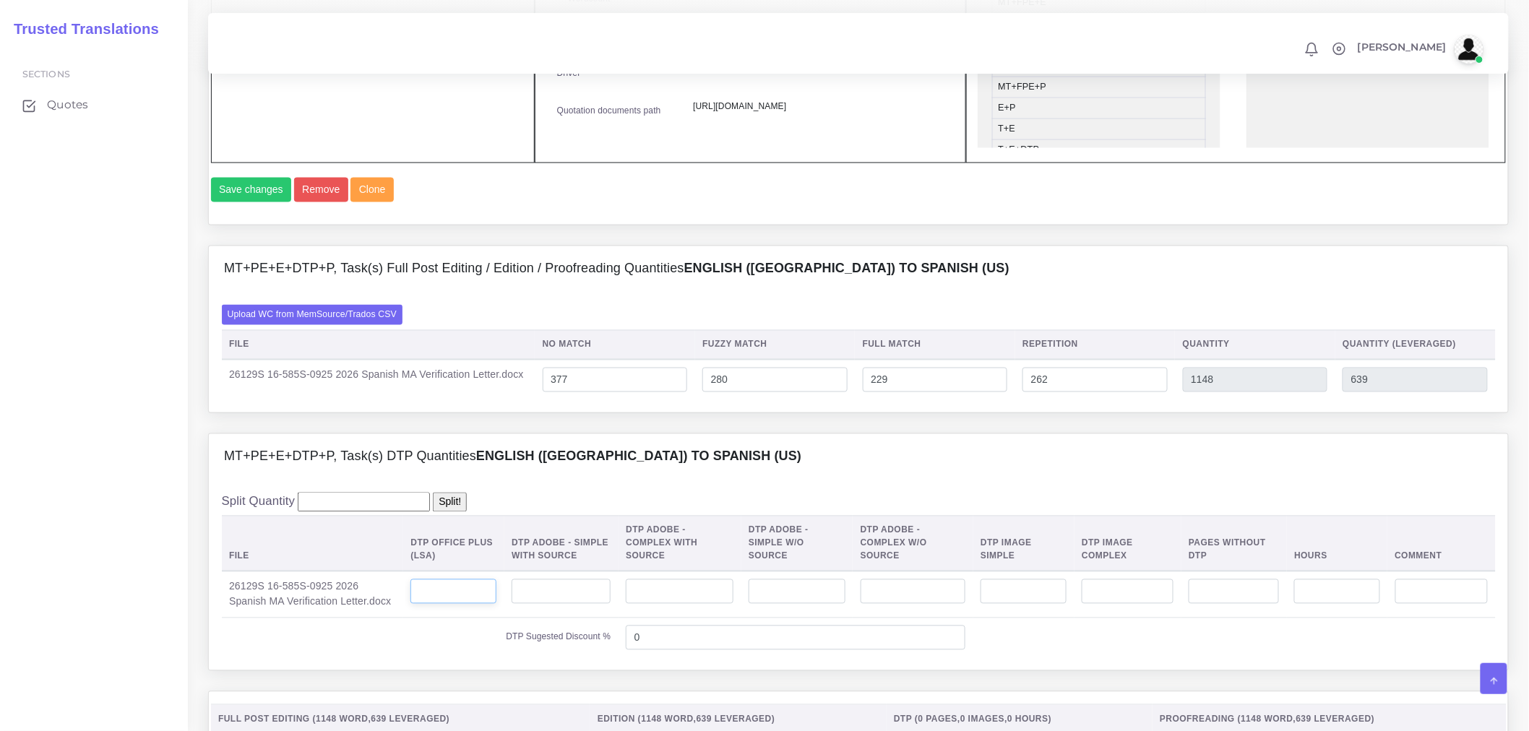
click at [431, 604] on input "number" at bounding box center [453, 592] width 86 height 25
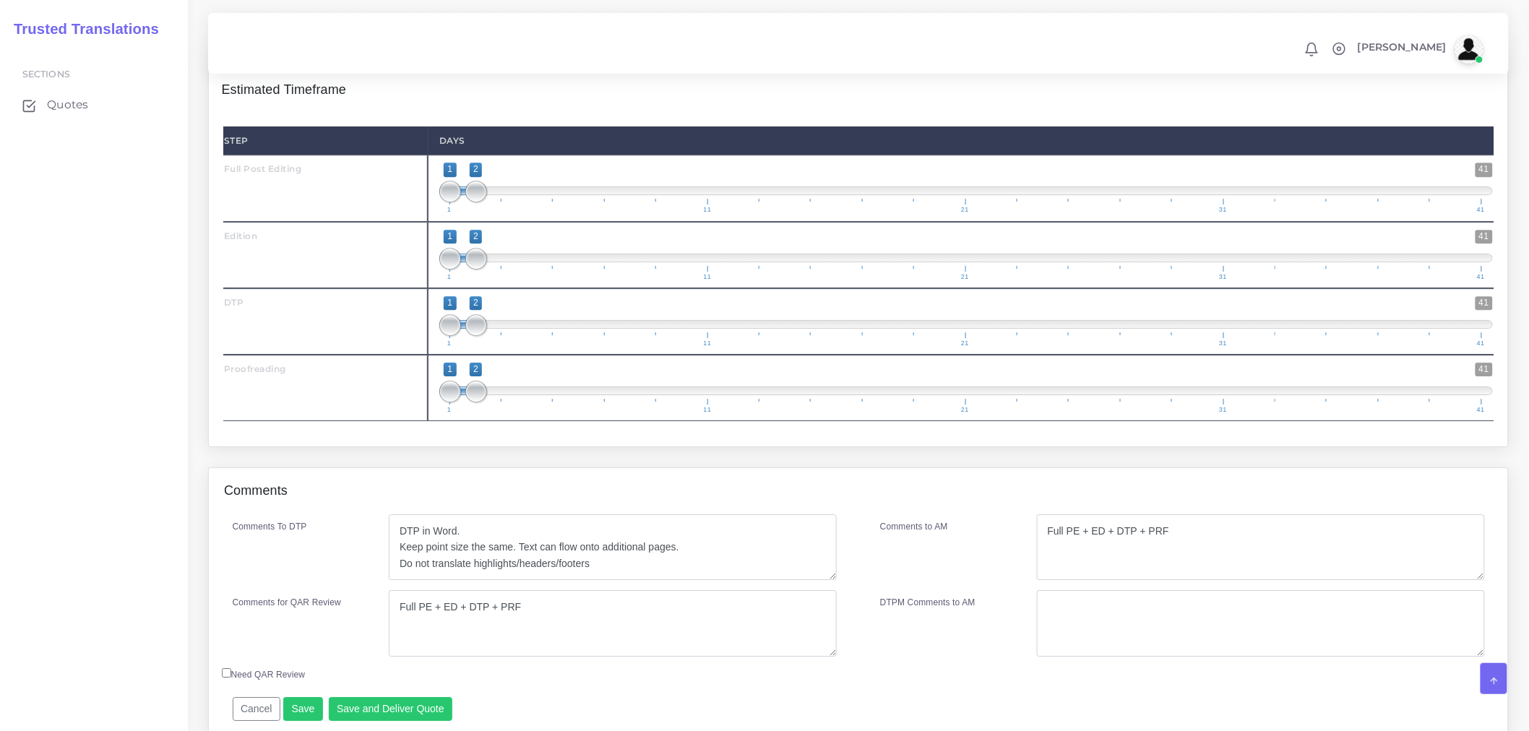
scroll to position [1745, 0]
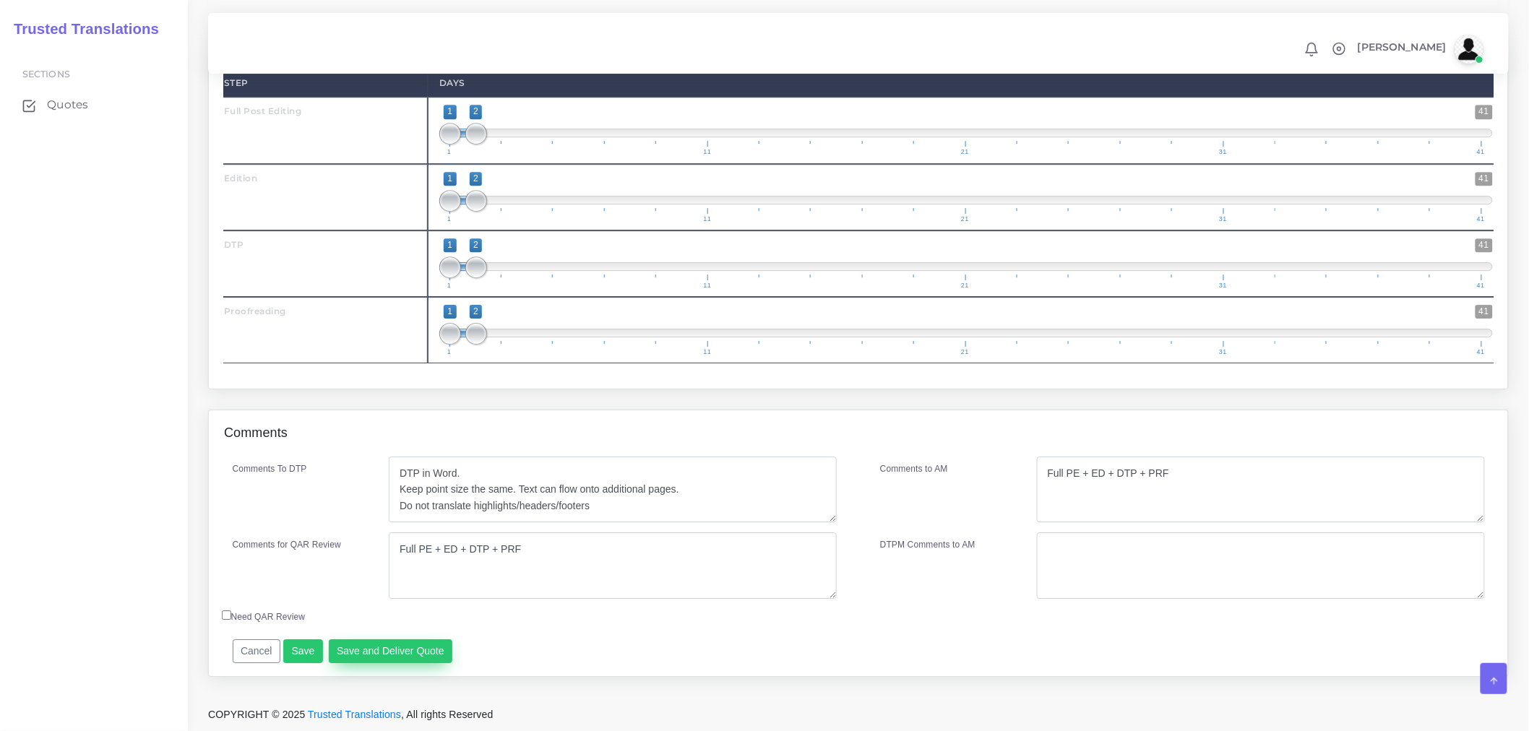
type input "4"
click at [416, 649] on button "Save and Deliver Quote" at bounding box center [391, 652] width 124 height 25
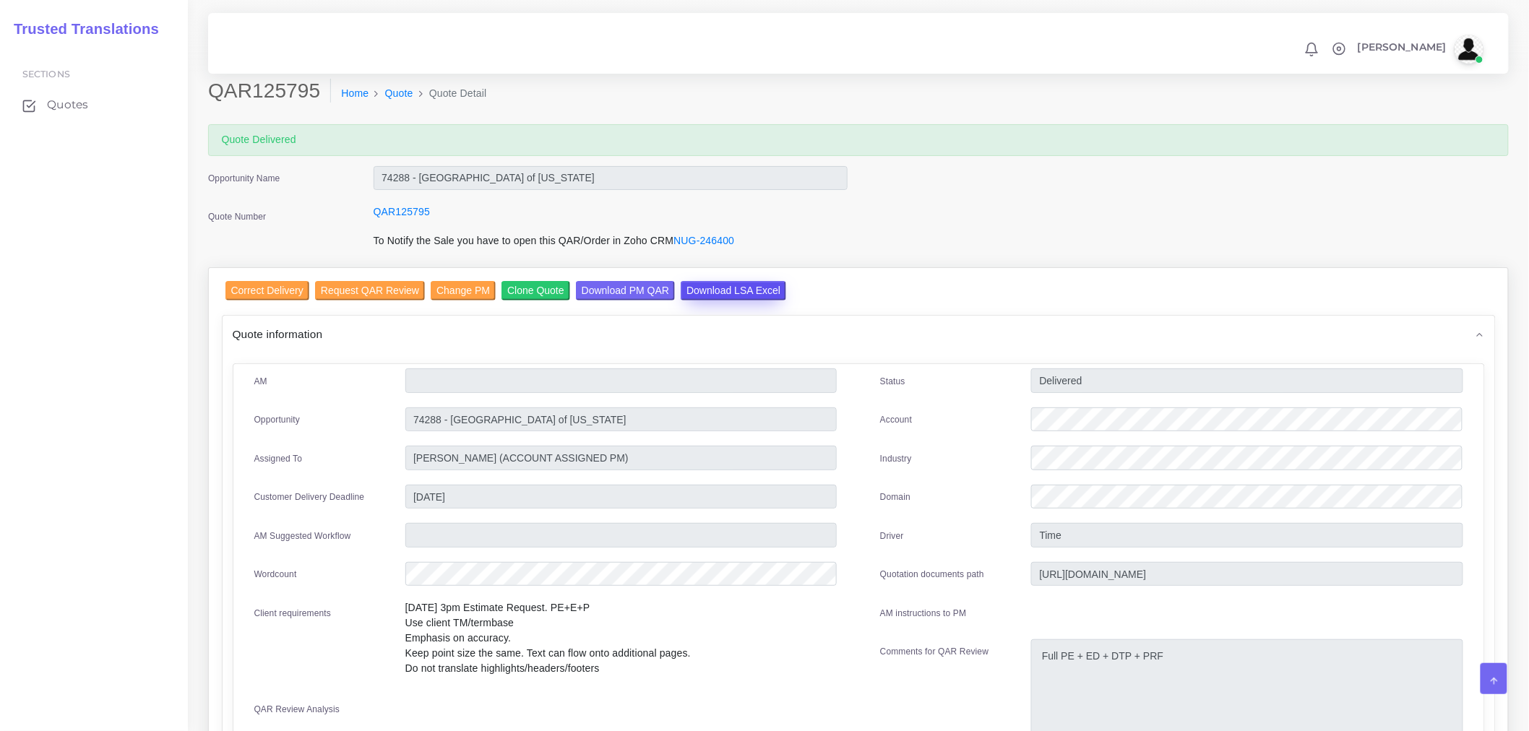
click at [707, 290] on input "Download LSA Excel" at bounding box center [734, 291] width 106 height 20
